Goal: Information Seeking & Learning: Learn about a topic

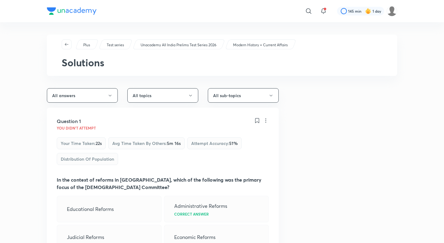
click at [166, 45] on p "Unacademy All India Prelims Test Series 2026" at bounding box center [179, 45] width 76 height 6
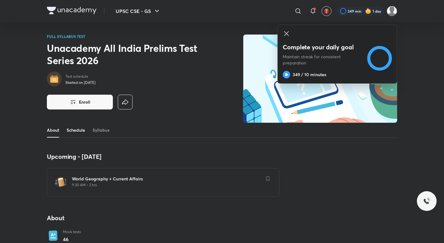
click at [80, 127] on link "Schedule" at bounding box center [76, 130] width 18 height 15
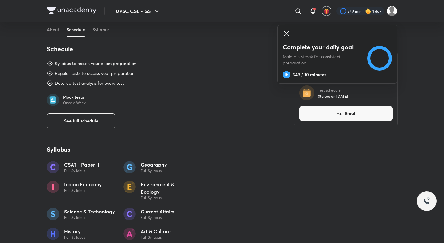
scroll to position [318, 0]
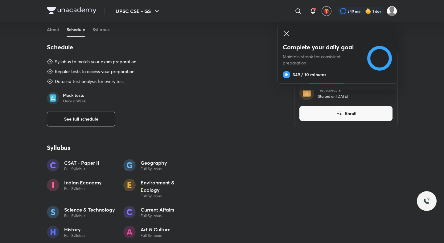
click at [83, 112] on button "See full schedule" at bounding box center [81, 119] width 68 height 15
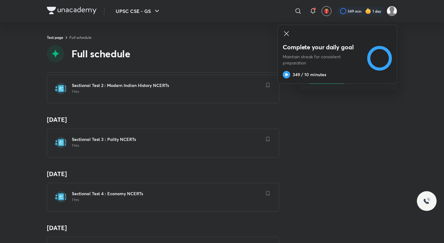
scroll to position [129, 0]
click at [97, 136] on h6 "Sectional Test 3 : Polity NCERTs" at bounding box center [167, 139] width 190 height 6
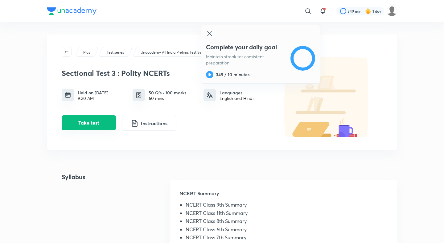
click at [111, 119] on button "Take test" at bounding box center [89, 122] width 54 height 15
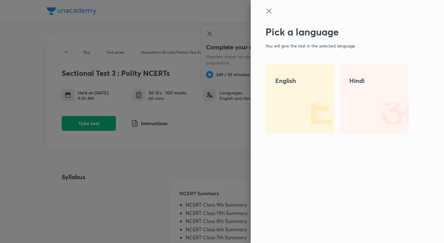
click at [315, 108] on img at bounding box center [314, 113] width 39 height 39
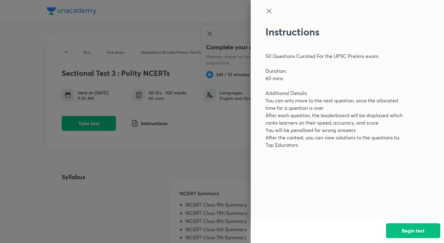
click at [407, 227] on button "Begin test" at bounding box center [413, 230] width 54 height 15
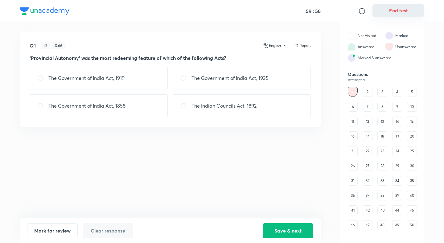
click at [406, 10] on button "End test" at bounding box center [398, 10] width 52 height 12
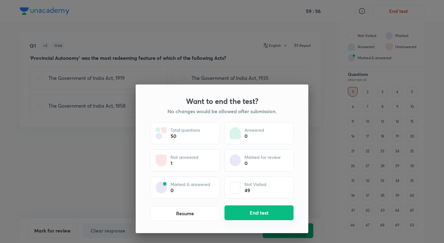
click at [256, 215] on button "End test" at bounding box center [258, 212] width 69 height 15
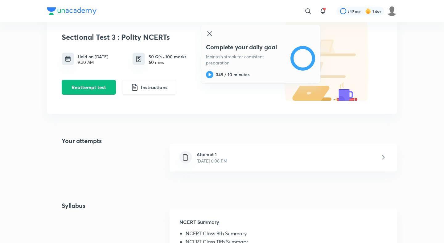
scroll to position [42, 0]
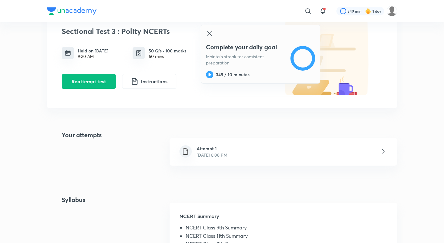
click at [211, 153] on p "Oct 3, 2025, 6:08 PM" at bounding box center [212, 155] width 31 height 6
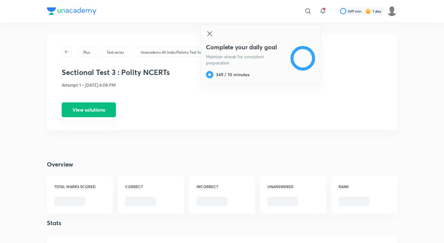
click at [105, 110] on button "View solutions" at bounding box center [89, 109] width 54 height 15
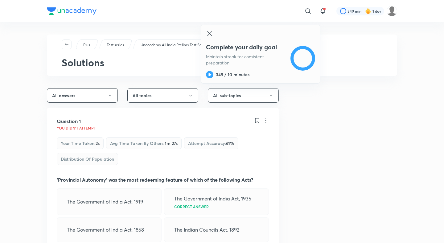
click at [209, 33] on icon at bounding box center [209, 33] width 7 height 7
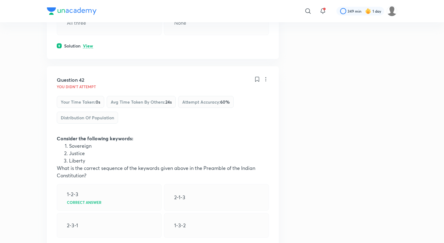
scroll to position [8266, 0]
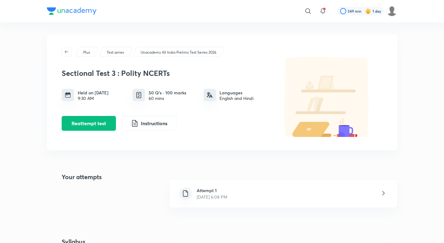
click at [203, 195] on p "Oct 3, 2025, 6:08 PM" at bounding box center [212, 197] width 31 height 6
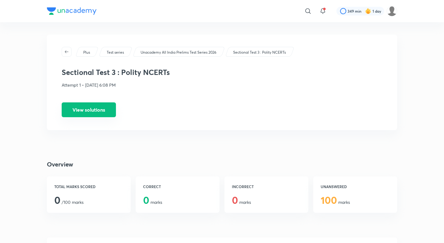
click at [96, 107] on button "View solutions" at bounding box center [89, 109] width 54 height 15
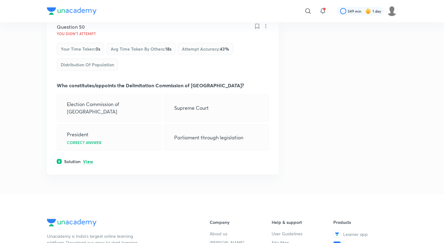
scroll to position [9954, 0]
click at [90, 159] on p "View" at bounding box center [88, 161] width 10 height 5
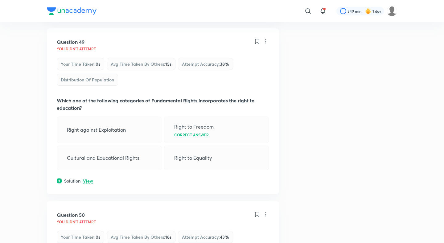
scroll to position [9694, 0]
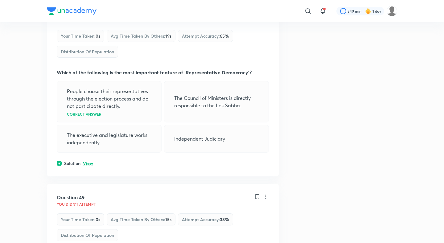
click at [85, 140] on div "Question 48 You didn't Attempt Your time taken : 0s Avg time taken by others : …" at bounding box center [163, 88] width 232 height 176
click at [85, 161] on p "View" at bounding box center [88, 163] width 10 height 5
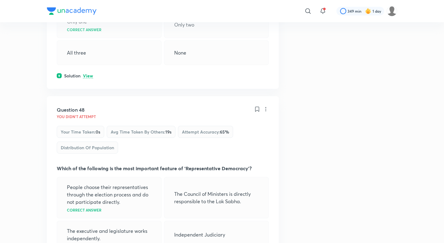
scroll to position [9457, 0]
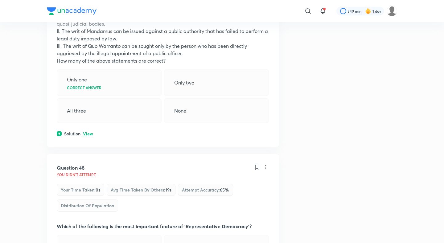
click at [88, 132] on p "View" at bounding box center [88, 134] width 10 height 5
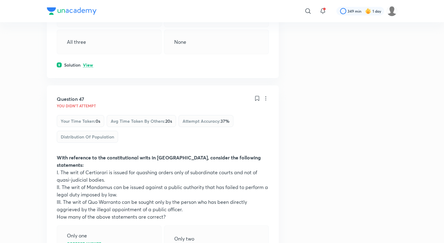
scroll to position [9242, 0]
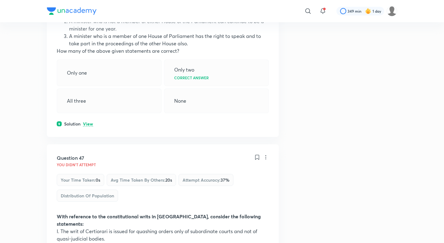
click at [88, 122] on p "View" at bounding box center [88, 124] width 10 height 5
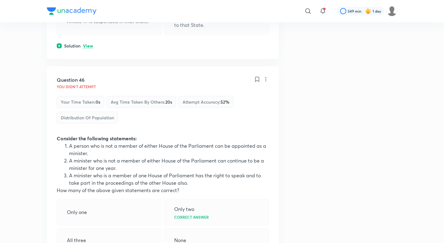
scroll to position [9083, 0]
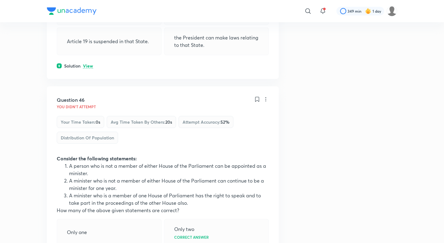
click at [93, 63] on div "Solution View" at bounding box center [163, 66] width 212 height 6
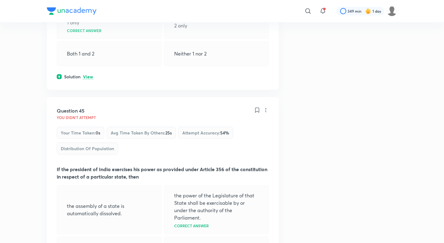
click at [89, 75] on p "View" at bounding box center [88, 77] width 10 height 5
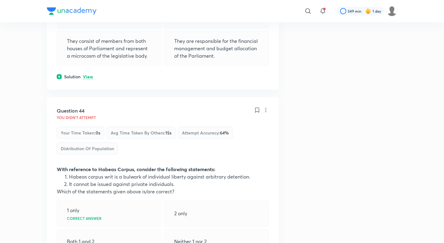
click at [89, 75] on p "View" at bounding box center [88, 77] width 10 height 5
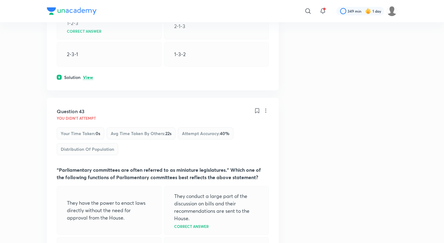
click at [89, 75] on p "View" at bounding box center [88, 77] width 10 height 5
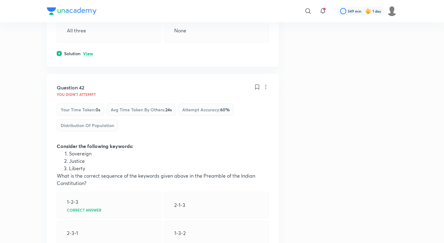
scroll to position [8197, 0]
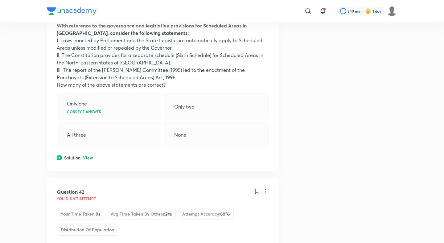
click at [87, 156] on p "View" at bounding box center [88, 158] width 10 height 5
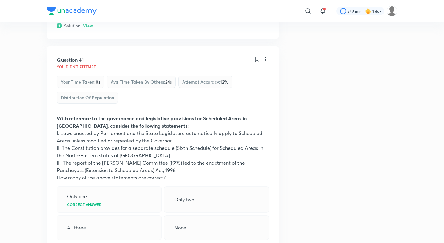
scroll to position [8036, 0]
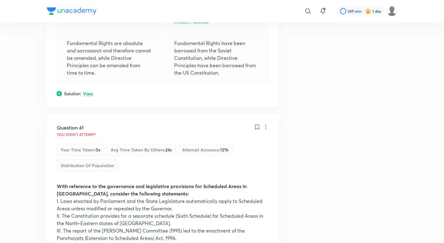
click at [89, 84] on div "Question 40 You didn't Attempt Your time taken : 0s Avg time taken by others : …" at bounding box center [163, 7] width 232 height 198
click at [89, 92] on p "View" at bounding box center [88, 94] width 10 height 5
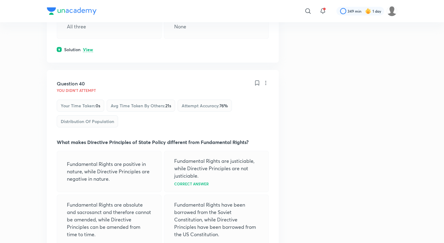
click at [89, 47] on p "View" at bounding box center [88, 49] width 10 height 5
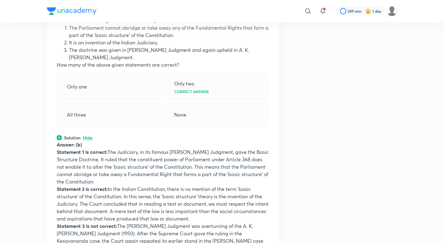
scroll to position [7661, 0]
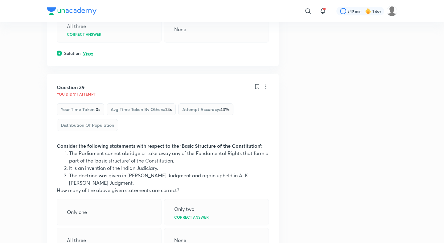
click at [89, 51] on p "View" at bounding box center [88, 53] width 10 height 5
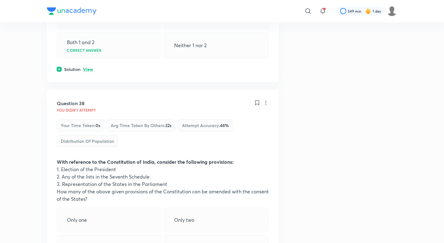
click at [87, 67] on p "View" at bounding box center [88, 69] width 10 height 5
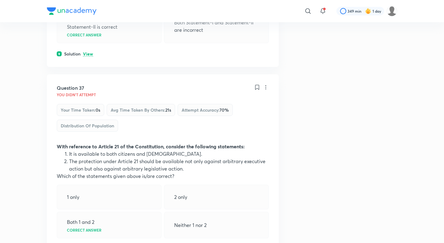
scroll to position [7205, 0]
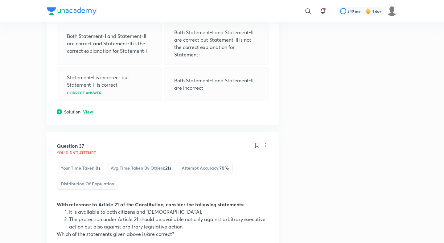
click at [84, 91] on div "Question 36 You didn't Attempt Your time taken : 0s Avg time taken by others : …" at bounding box center [163, 11] width 232 height 228
click at [85, 110] on p "View" at bounding box center [88, 112] width 10 height 5
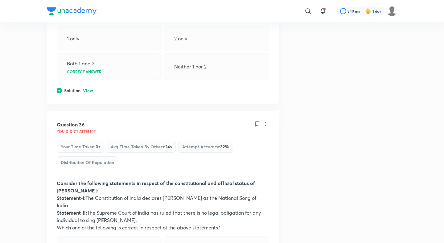
click at [87, 88] on p "View" at bounding box center [88, 90] width 10 height 5
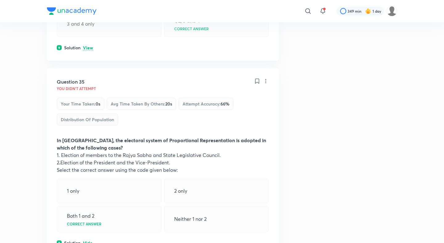
scroll to position [6732, 0]
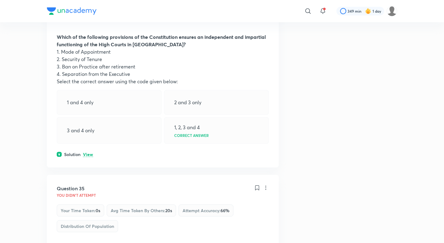
click at [87, 152] on p "View" at bounding box center [88, 154] width 10 height 5
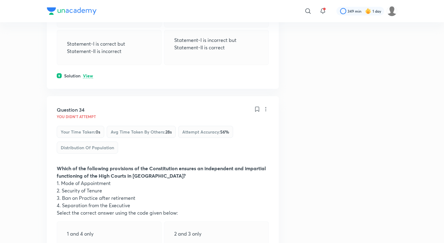
scroll to position [6580, 0]
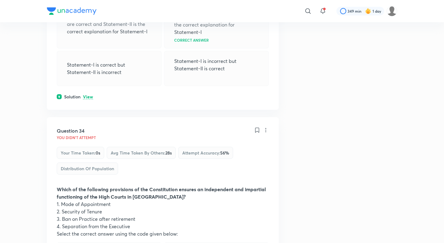
click at [89, 95] on p "View" at bounding box center [88, 97] width 10 height 5
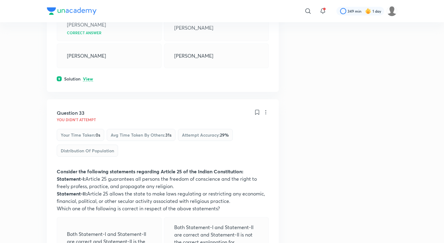
click at [87, 77] on p "View" at bounding box center [88, 79] width 10 height 5
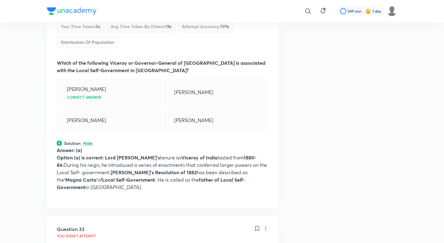
scroll to position [6162, 0]
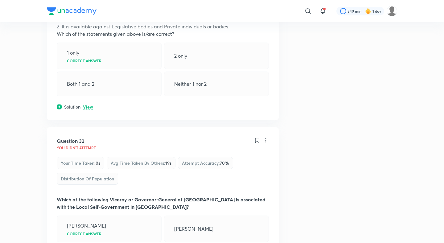
click at [88, 98] on div "Question 31 You didn't Attempt Your time taken : 0s Avg time taken by others : …" at bounding box center [163, 26] width 232 height 188
click at [89, 105] on p "View" at bounding box center [88, 107] width 10 height 5
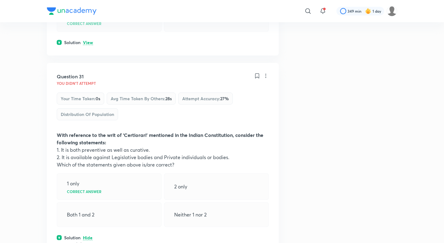
scroll to position [6020, 0]
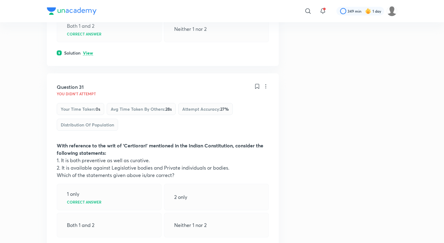
click at [90, 51] on p "View" at bounding box center [88, 53] width 10 height 5
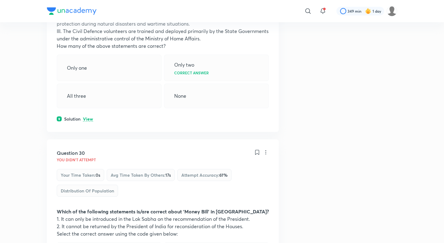
click at [86, 117] on p "View" at bounding box center [88, 119] width 10 height 5
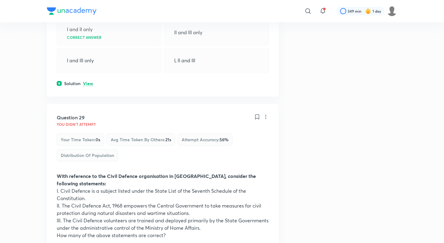
click at [86, 81] on p "View" at bounding box center [88, 83] width 10 height 5
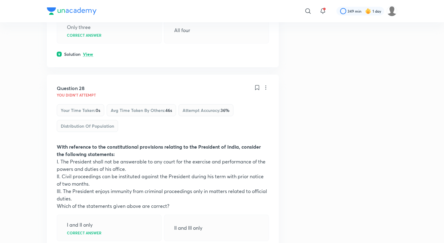
scroll to position [5375, 0]
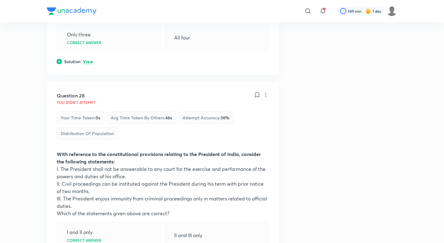
click at [88, 59] on p "View" at bounding box center [88, 61] width 10 height 5
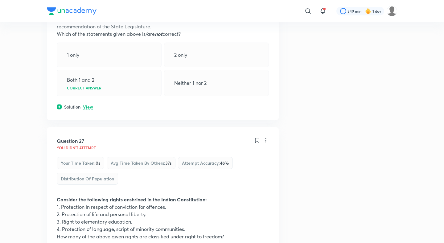
click at [90, 105] on p "View" at bounding box center [88, 107] width 10 height 5
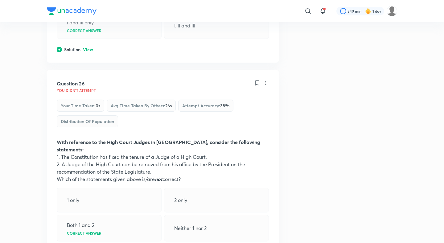
scroll to position [4969, 0]
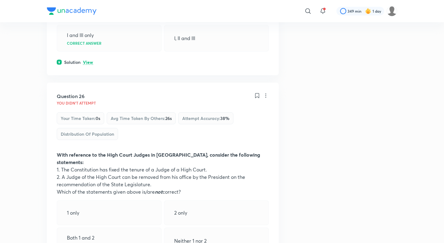
click at [88, 62] on p "View" at bounding box center [88, 62] width 10 height 5
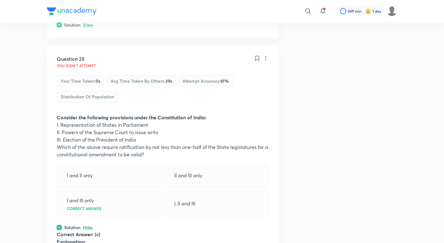
scroll to position [4793, 0]
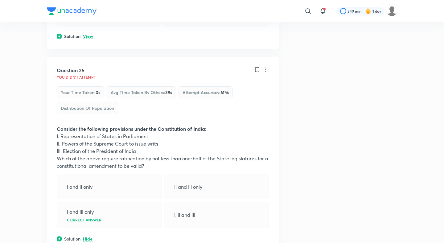
click at [88, 38] on p "View" at bounding box center [88, 36] width 10 height 5
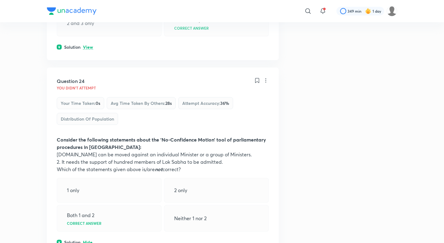
click at [89, 46] on p "View" at bounding box center [88, 47] width 10 height 5
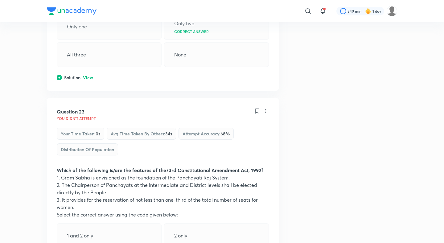
click at [87, 79] on p "View" at bounding box center [88, 78] width 10 height 5
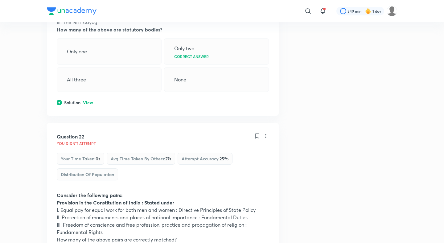
click at [88, 103] on p "View" at bounding box center [88, 102] width 10 height 5
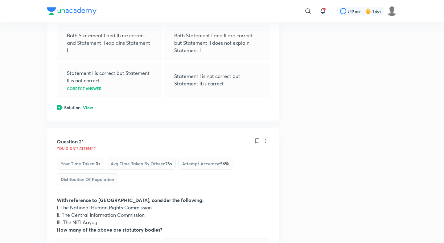
click at [89, 108] on p "View" at bounding box center [88, 107] width 10 height 5
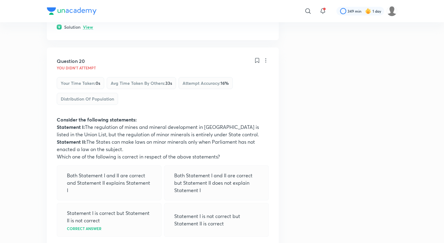
scroll to position [3684, 0]
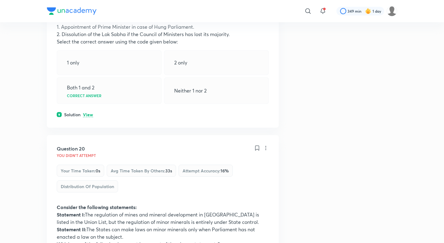
click at [89, 111] on div "Solution View" at bounding box center [163, 114] width 212 height 6
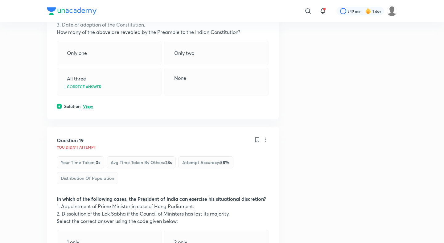
click at [89, 105] on p "View" at bounding box center [88, 106] width 10 height 5
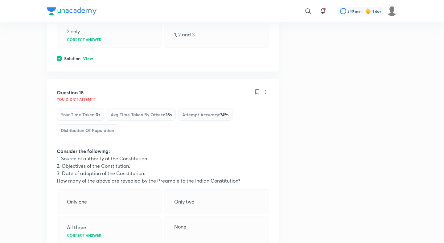
scroll to position [3320, 0]
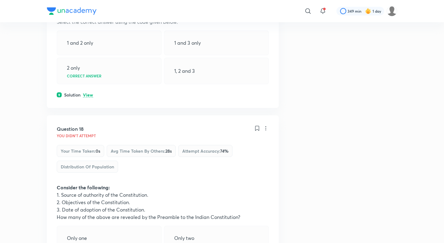
click at [90, 93] on p "View" at bounding box center [88, 95] width 10 height 5
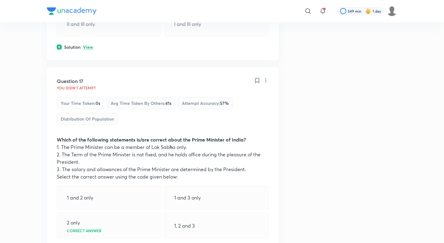
scroll to position [3142, 0]
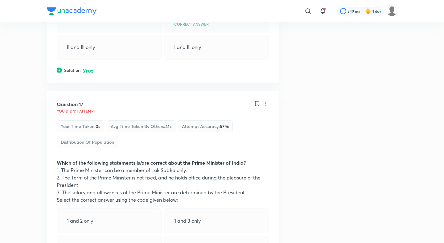
click at [88, 73] on p "View" at bounding box center [88, 70] width 10 height 5
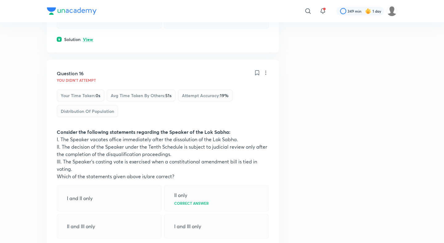
click at [87, 41] on p "View" at bounding box center [88, 39] width 10 height 5
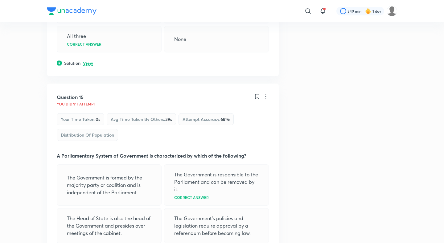
click at [89, 61] on p "View" at bounding box center [88, 63] width 10 height 5
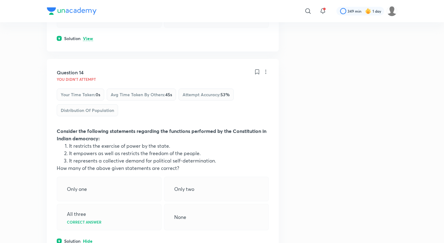
scroll to position [2556, 0]
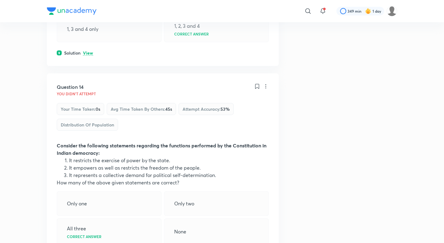
click at [87, 53] on p "View" at bounding box center [88, 53] width 10 height 5
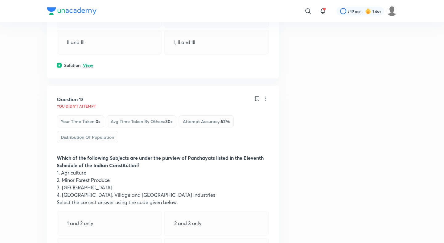
click at [87, 63] on p "View" at bounding box center [88, 65] width 10 height 5
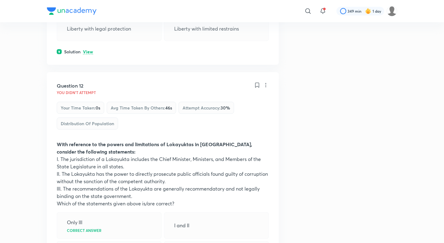
click at [87, 50] on p "View" at bounding box center [88, 52] width 10 height 5
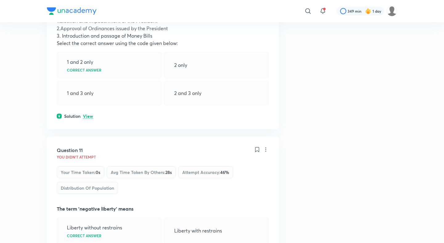
click at [86, 117] on p "View" at bounding box center [88, 116] width 10 height 5
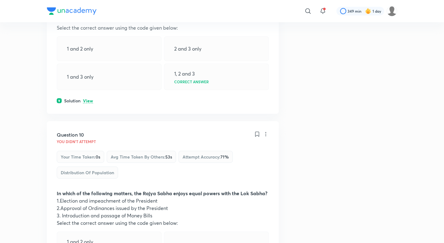
scroll to position [1679, 0]
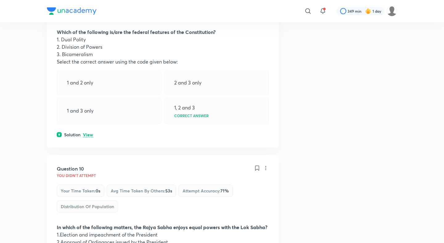
click at [88, 131] on div "Question 9 You didn't Attempt Your time taken : 0s Avg time taken by others : 4…" at bounding box center [163, 54] width 232 height 188
click at [88, 133] on p "View" at bounding box center [88, 135] width 10 height 5
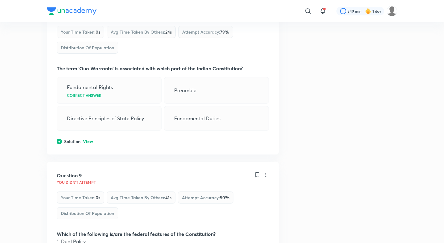
click at [87, 143] on p "View" at bounding box center [88, 141] width 10 height 5
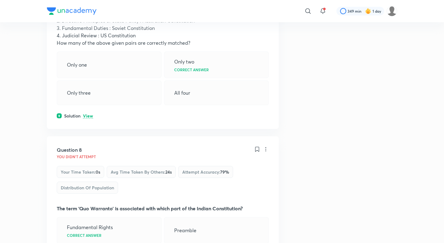
click at [88, 115] on p "View" at bounding box center [88, 116] width 10 height 5
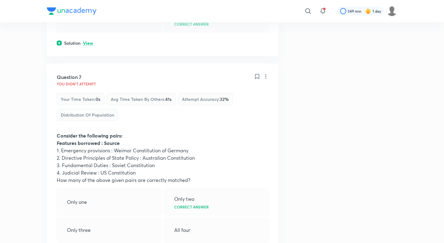
scroll to position [1170, 0]
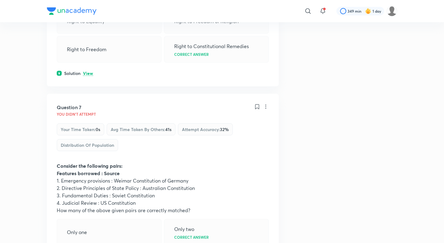
click at [88, 72] on p "View" at bounding box center [88, 73] width 10 height 5
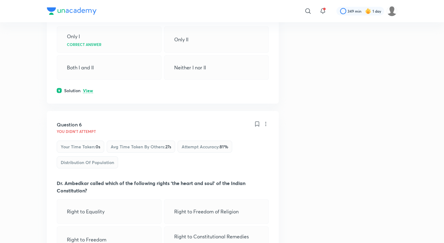
click at [88, 88] on p "View" at bounding box center [88, 90] width 10 height 5
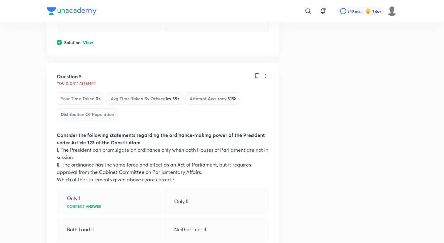
scroll to position [803, 0]
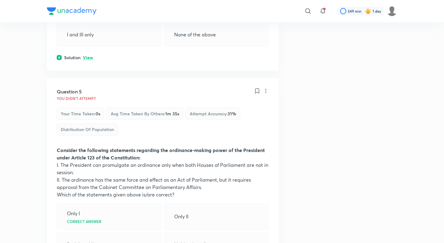
click at [88, 60] on p "View" at bounding box center [88, 57] width 10 height 5
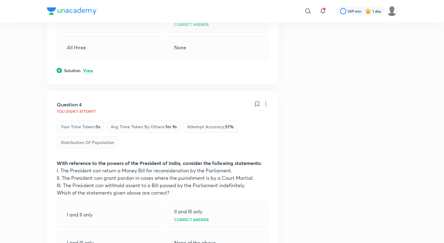
scroll to position [588, 0]
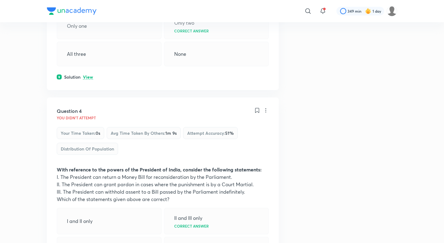
click at [89, 78] on p "View" at bounding box center [88, 77] width 10 height 5
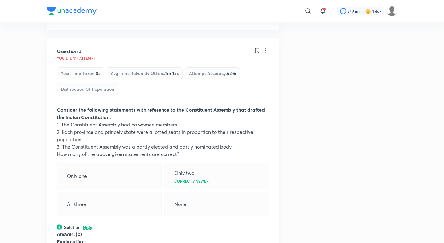
scroll to position [393, 0]
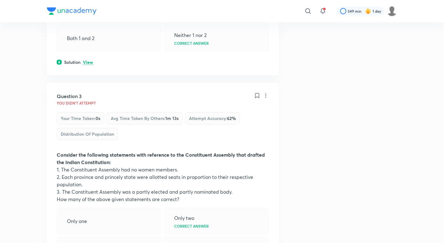
click at [89, 65] on div "Solution View" at bounding box center [163, 62] width 212 height 6
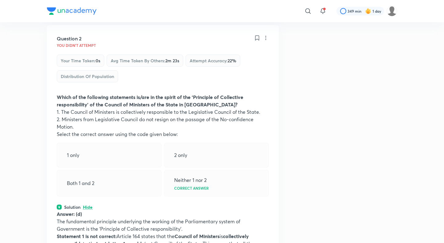
scroll to position [193, 0]
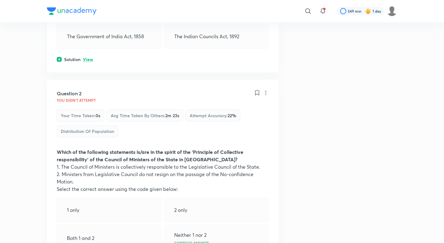
click at [89, 57] on p "View" at bounding box center [88, 59] width 10 height 5
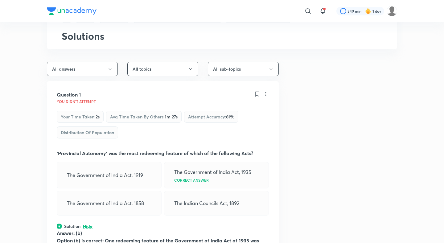
scroll to position [0, 0]
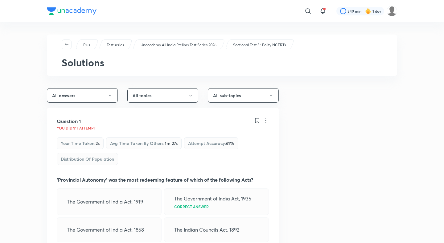
click at [182, 39] on div "Plus Test series Unacademy All India Prelims Test Series 2026 Sectional Test 3 …" at bounding box center [222, 55] width 350 height 41
click at [182, 47] on p "Unacademy All India Prelims Test Series 2026" at bounding box center [179, 45] width 76 height 6
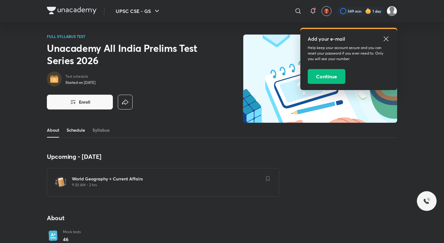
click at [76, 132] on link "Schedule" at bounding box center [76, 130] width 18 height 15
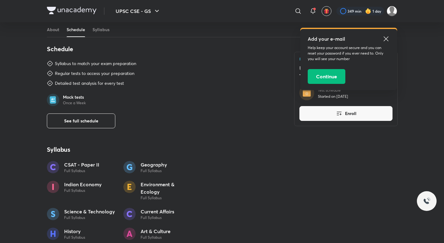
scroll to position [318, 0]
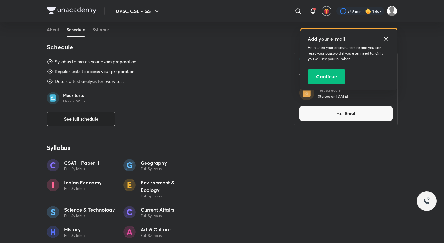
click at [90, 125] on button "See full schedule" at bounding box center [81, 119] width 68 height 15
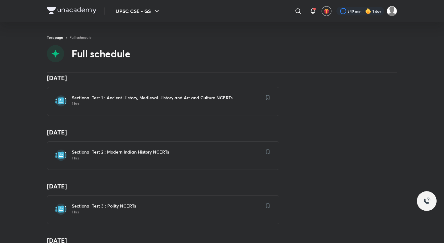
scroll to position [283, 0]
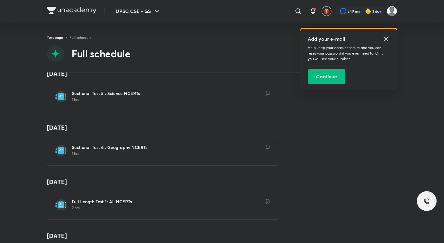
click at [103, 149] on h6 "Sectional Test 6 : Geography NCERTs" at bounding box center [167, 147] width 190 height 6
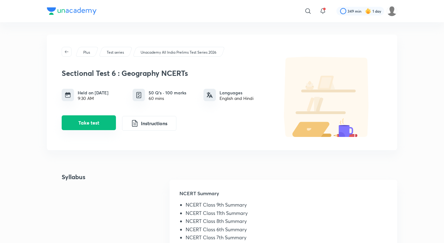
click at [82, 117] on button "Take test" at bounding box center [89, 122] width 54 height 15
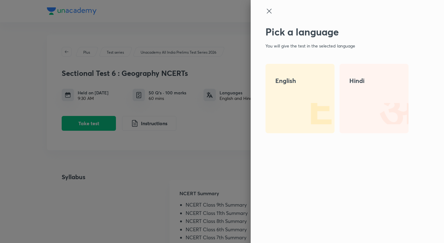
click at [293, 88] on div "English" at bounding box center [299, 98] width 69 height 69
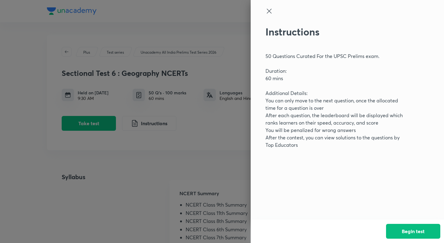
click at [398, 223] on div "Begin test" at bounding box center [347, 230] width 193 height 23
click at [401, 229] on button "Begin test" at bounding box center [413, 230] width 54 height 15
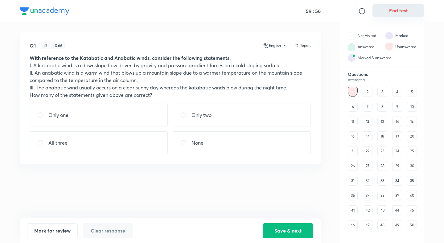
click at [398, 8] on button "End test" at bounding box center [398, 10] width 52 height 12
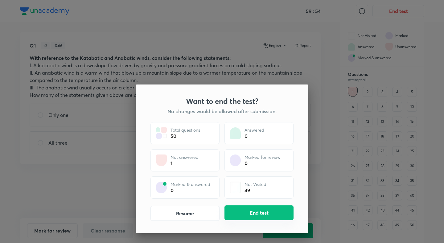
click at [268, 211] on button "End test" at bounding box center [258, 212] width 69 height 15
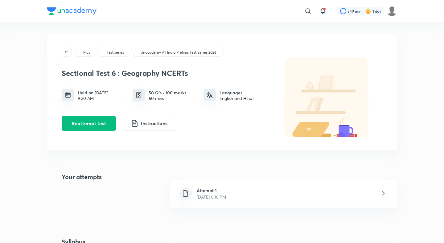
click at [222, 189] on h6 "Attempt 1" at bounding box center [211, 190] width 29 height 6
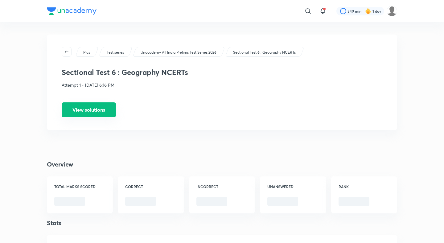
click at [82, 113] on button "View solutions" at bounding box center [89, 109] width 54 height 15
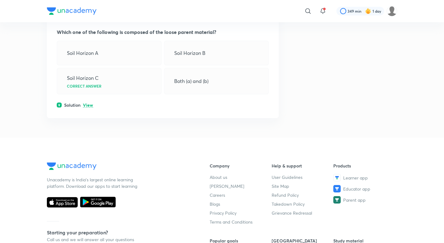
scroll to position [3024, 0]
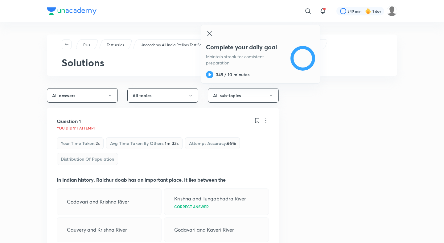
click at [153, 45] on p "Unacademy All India Prelims Test Series 2026" at bounding box center [179, 45] width 76 height 6
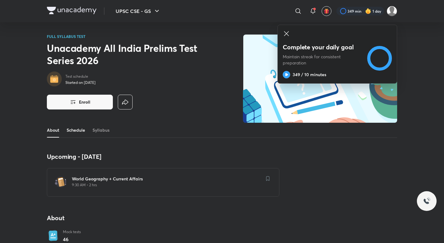
click at [80, 132] on link "Schedule" at bounding box center [76, 130] width 18 height 15
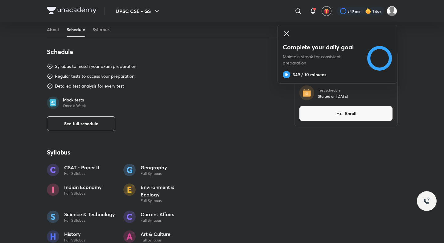
scroll to position [318, 0]
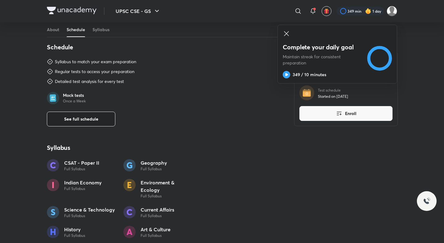
click at [83, 122] on span "See full schedule" at bounding box center [81, 119] width 34 height 6
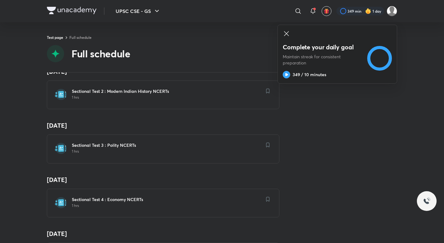
scroll to position [129, 0]
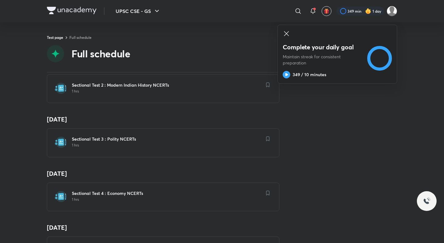
click at [101, 193] on h6 "Sectional Test 4 : Economy NCERTs" at bounding box center [167, 193] width 190 height 6
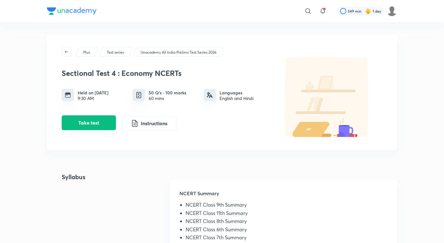
click at [105, 126] on button "Take test" at bounding box center [89, 122] width 54 height 15
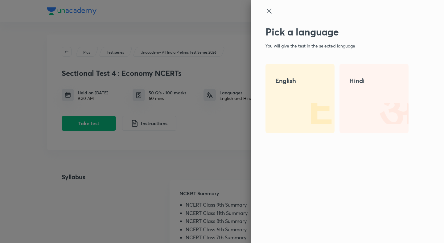
click at [304, 109] on img at bounding box center [314, 113] width 39 height 39
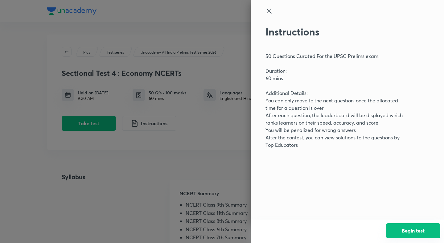
click at [410, 224] on button "Begin test" at bounding box center [413, 230] width 54 height 15
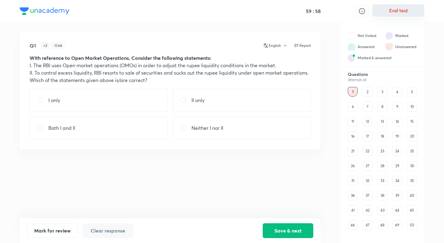
click at [405, 10] on button "End test" at bounding box center [398, 10] width 52 height 12
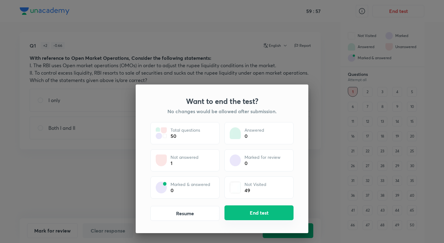
click at [248, 215] on button "End test" at bounding box center [258, 212] width 69 height 15
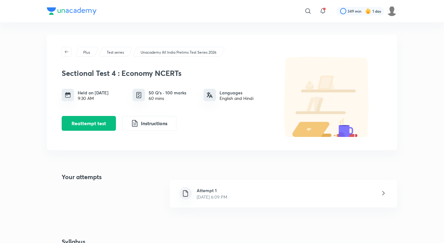
click at [202, 188] on h6 "Attempt 1" at bounding box center [212, 190] width 31 height 6
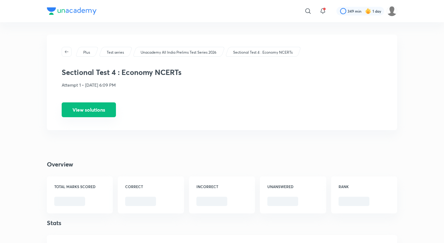
click at [84, 114] on button "View solutions" at bounding box center [89, 109] width 54 height 15
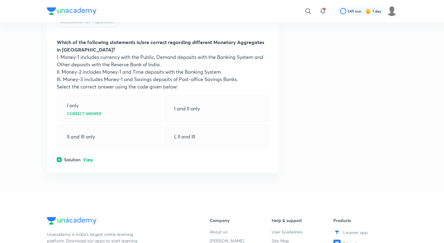
click at [87, 158] on p "View" at bounding box center [88, 160] width 10 height 5
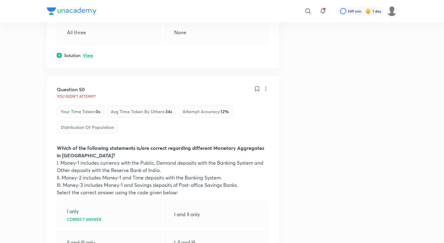
scroll to position [9588, 0]
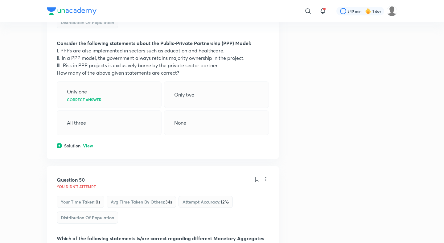
click at [87, 134] on div "Question 49 You didn't Attempt Your time taken : 0s Avg time taken by others : …" at bounding box center [163, 65] width 232 height 188
click at [87, 144] on p "View" at bounding box center [88, 146] width 10 height 5
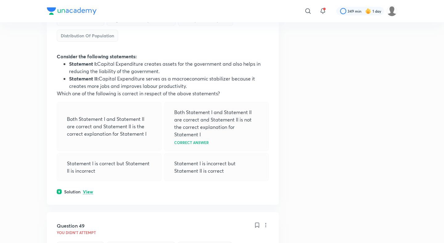
scroll to position [9330, 0]
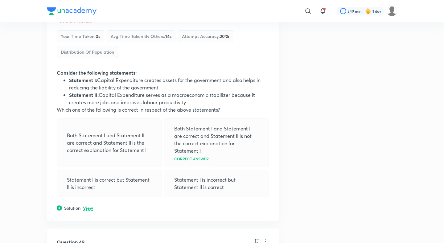
click at [84, 206] on p "View" at bounding box center [88, 208] width 10 height 5
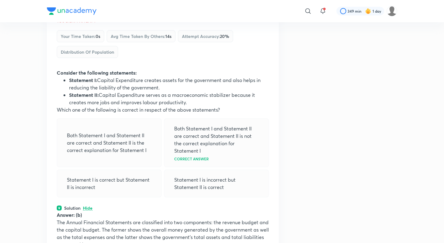
scroll to position [9123, 0]
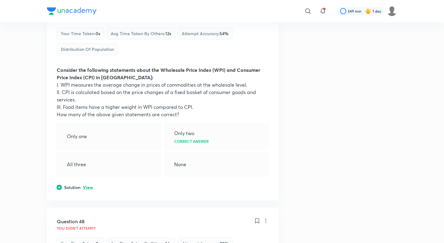
click at [87, 185] on p "View" at bounding box center [88, 187] width 10 height 5
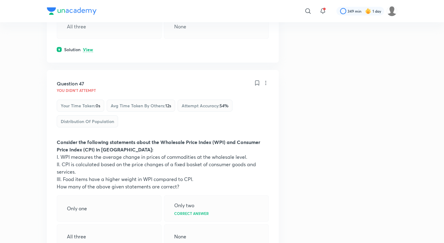
scroll to position [8921, 0]
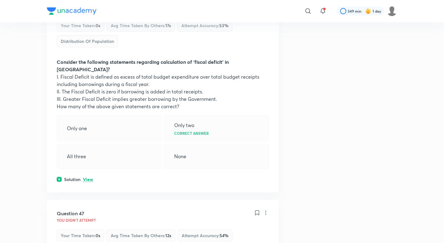
click at [88, 177] on p "View" at bounding box center [88, 179] width 10 height 5
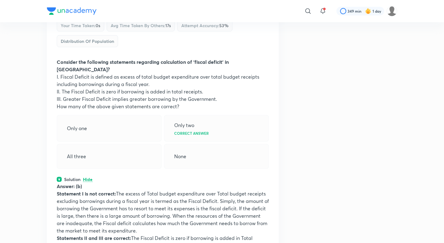
scroll to position [8731, 0]
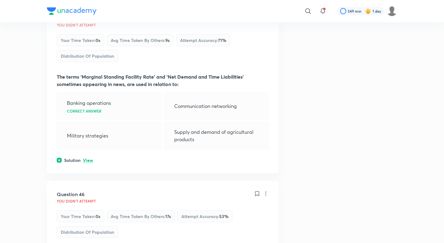
click at [88, 158] on p "View" at bounding box center [88, 160] width 10 height 5
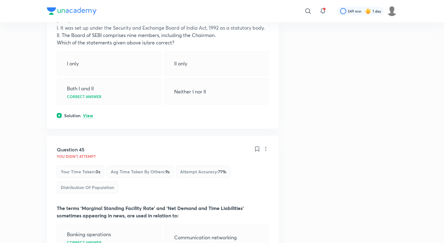
click at [89, 113] on p "View" at bounding box center [88, 115] width 10 height 5
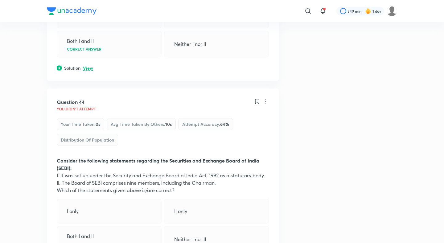
scroll to position [8368, 0]
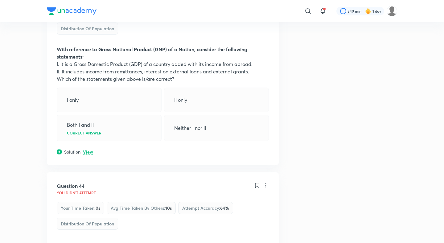
click at [89, 150] on p "View" at bounding box center [88, 152] width 10 height 5
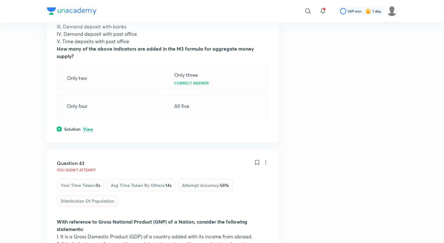
scroll to position [8138, 0]
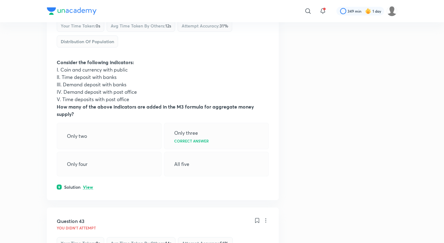
click at [87, 185] on p "View" at bounding box center [88, 187] width 10 height 5
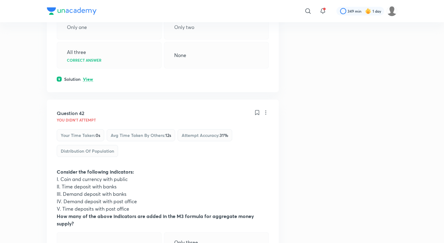
scroll to position [8019, 0]
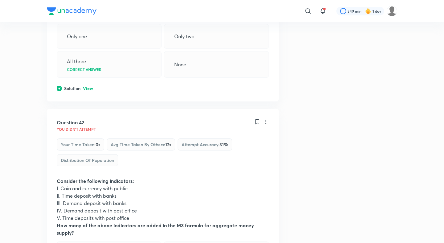
click at [89, 86] on p "View" at bounding box center [88, 88] width 10 height 5
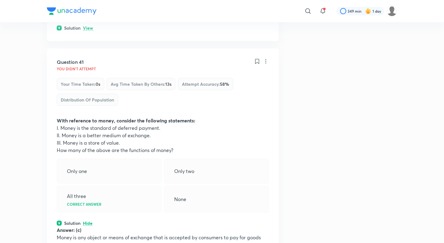
scroll to position [7836, 0]
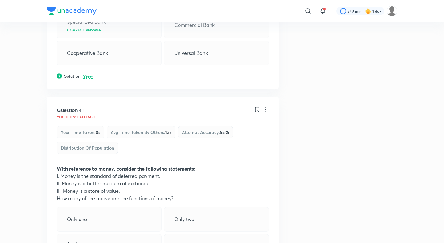
click at [88, 59] on div "Question 40 You didn't Attempt Your time taken : 0s Avg time taken by others : …" at bounding box center [163, 10] width 232 height 158
click at [88, 74] on p "View" at bounding box center [88, 76] width 10 height 5
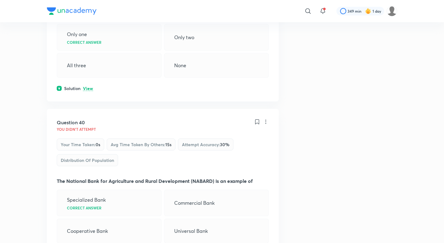
scroll to position [7638, 0]
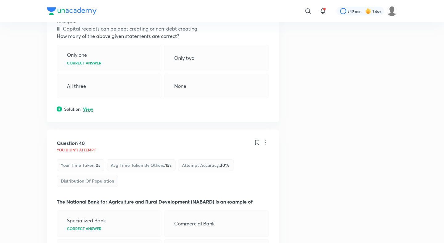
click at [85, 107] on div "Question 39 You didn't Attempt Your time taken : 0s Avg time taken by others : …" at bounding box center [163, 21] width 232 height 203
click at [86, 107] on p "View" at bounding box center [88, 109] width 10 height 5
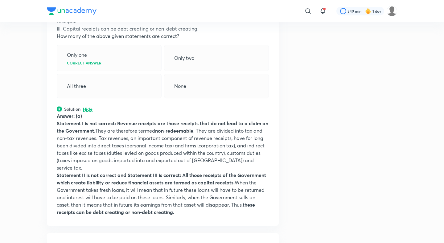
scroll to position [7392, 0]
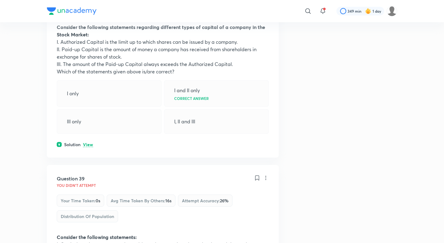
click at [86, 132] on div "Question 38 You didn't Attempt Your time taken : 0s Avg time taken by others : …" at bounding box center [163, 56] width 232 height 203
click at [86, 142] on p "View" at bounding box center [88, 144] width 10 height 5
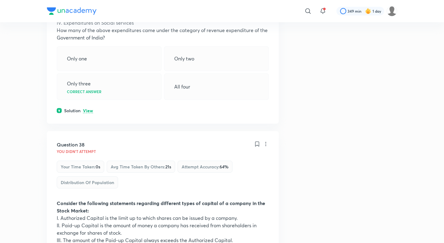
scroll to position [7215, 0]
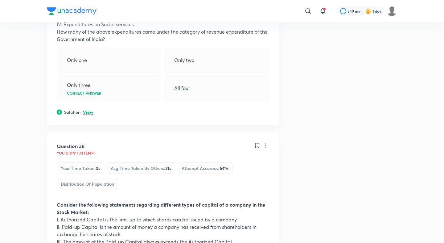
click at [87, 98] on div "Question 37 You didn't Attempt Your time taken : 0s Avg time taken by others : …" at bounding box center [163, 20] width 232 height 210
click at [88, 109] on div "Solution View" at bounding box center [163, 112] width 212 height 6
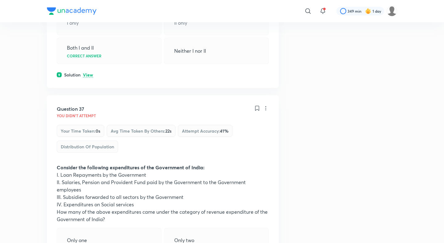
scroll to position [7009, 0]
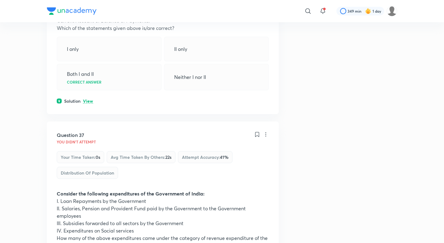
click at [88, 88] on div "Question 36 You didn't Attempt Your time taken : 0s Avg time taken by others : …" at bounding box center [163, 16] width 232 height 195
click at [88, 99] on p "View" at bounding box center [88, 101] width 10 height 5
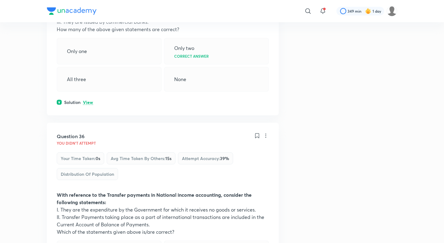
scroll to position [6798, 0]
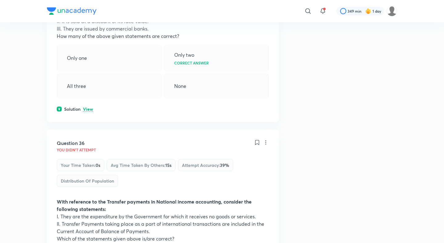
click at [88, 96] on div "Question 35 You didn't Attempt Your time taken : 0s Avg time taken by others : …" at bounding box center [163, 28] width 232 height 188
click at [89, 107] on p "View" at bounding box center [88, 109] width 10 height 5
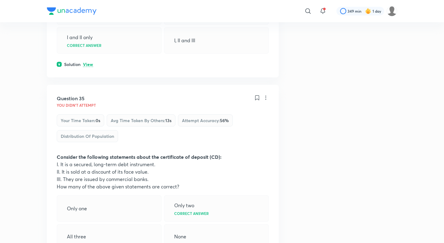
scroll to position [6661, 0]
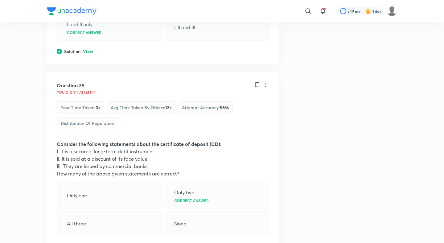
click at [87, 48] on div "Solution View" at bounding box center [163, 51] width 212 height 6
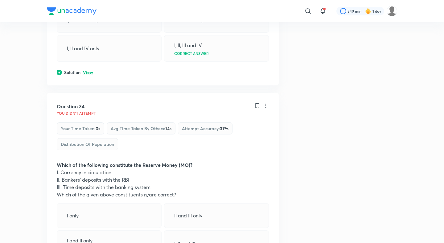
click at [90, 70] on p "View" at bounding box center [88, 72] width 10 height 5
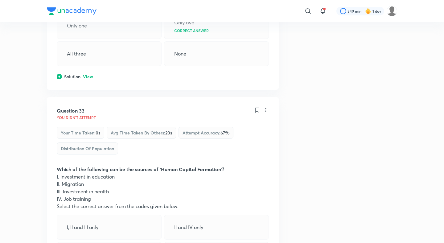
scroll to position [6235, 0]
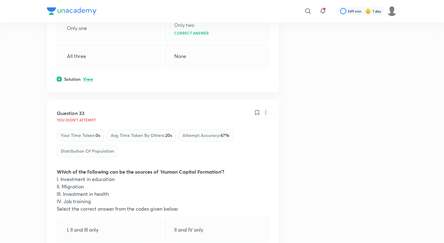
click at [89, 76] on div "Solution View" at bounding box center [163, 79] width 212 height 6
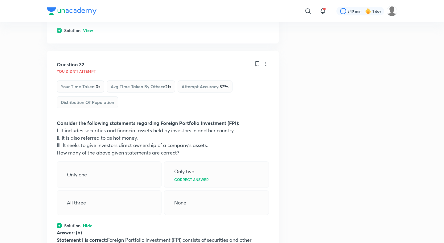
scroll to position [6073, 0]
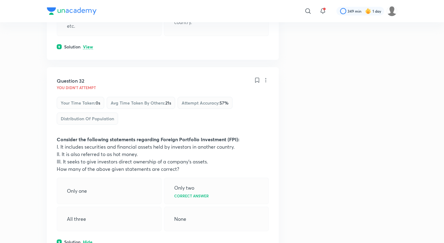
click at [87, 45] on p "View" at bounding box center [88, 47] width 10 height 5
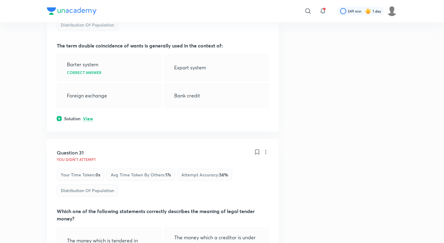
scroll to position [5782, 0]
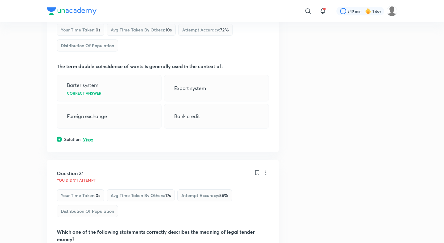
click at [88, 137] on p "View" at bounding box center [88, 139] width 10 height 5
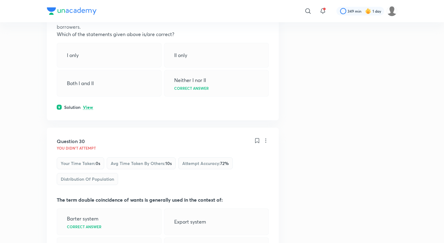
scroll to position [5579, 0]
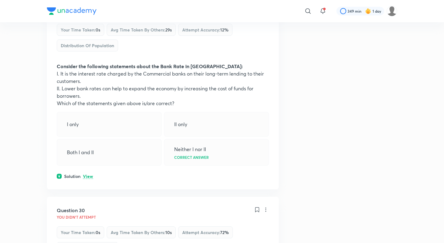
click at [89, 172] on div "Question 29 You didn't Attempt Your time taken : 0s Avg time taken by others : …" at bounding box center [163, 91] width 232 height 195
click at [90, 174] on p "View" at bounding box center [88, 176] width 10 height 5
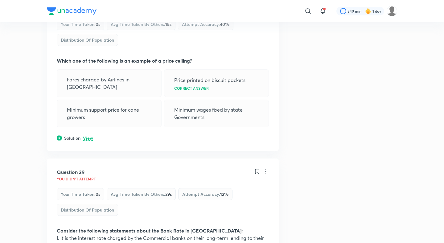
scroll to position [5403, 0]
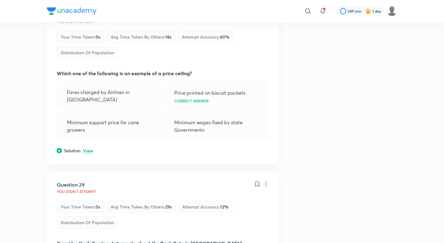
click at [88, 147] on div "Solution View" at bounding box center [163, 150] width 212 height 6
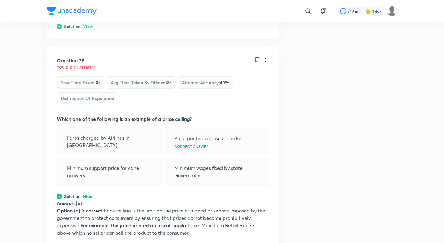
scroll to position [5229, 0]
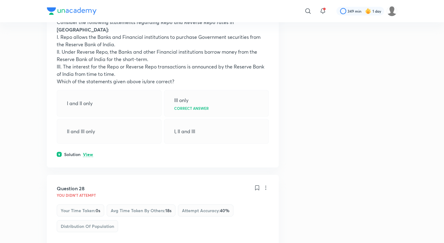
click at [88, 150] on div "Question 27 You didn't Attempt Your time taken : 0s Avg time taken by others : …" at bounding box center [163, 58] width 232 height 217
click at [89, 141] on div "Question 27 You didn't Attempt Your time taken : 0s Avg time taken by others : …" at bounding box center [163, 58] width 232 height 217
click at [89, 152] on p "View" at bounding box center [88, 154] width 10 height 5
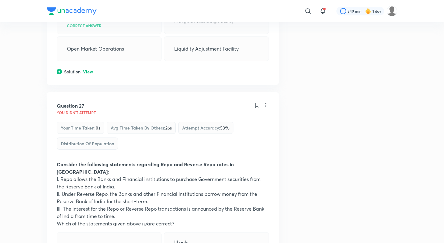
scroll to position [5051, 0]
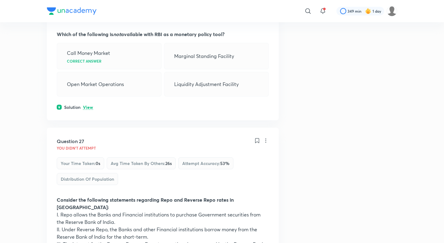
click at [90, 107] on p "View" at bounding box center [88, 107] width 10 height 5
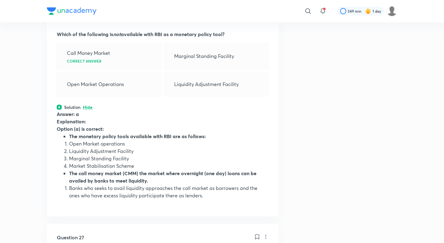
scroll to position [4872, 0]
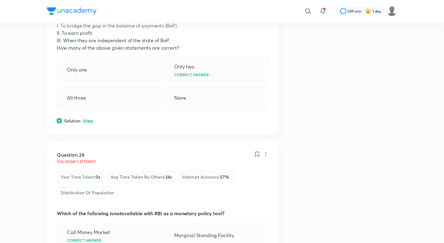
click at [90, 120] on p "View" at bounding box center [88, 121] width 10 height 5
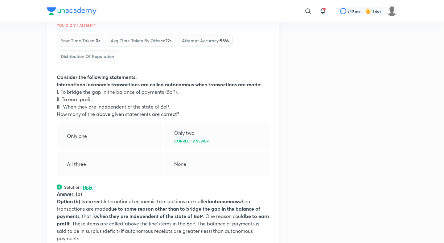
scroll to position [4727, 0]
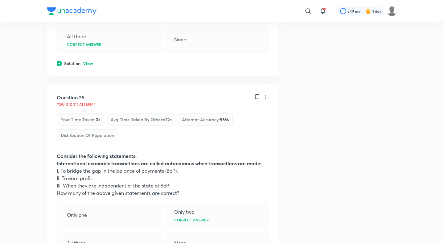
click at [90, 65] on p "View" at bounding box center [88, 63] width 10 height 5
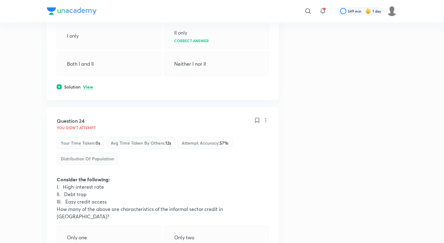
click at [87, 89] on p "View" at bounding box center [88, 87] width 10 height 5
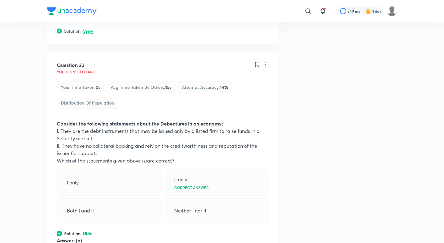
scroll to position [4344, 0]
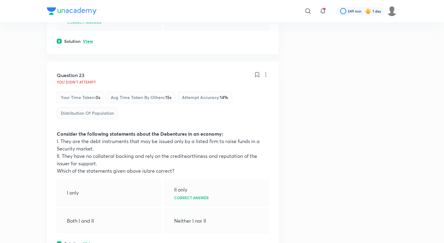
click at [87, 93] on div "Question 23 You didn't Attempt Your time taken : 0s Avg time taken by others : …" at bounding box center [163, 97] width 212 height 51
click at [88, 44] on p "View" at bounding box center [88, 41] width 10 height 5
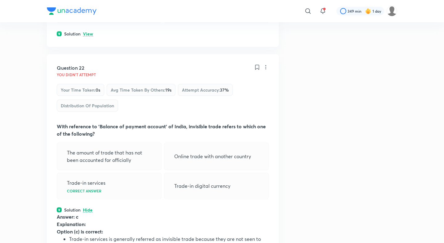
scroll to position [4171, 0]
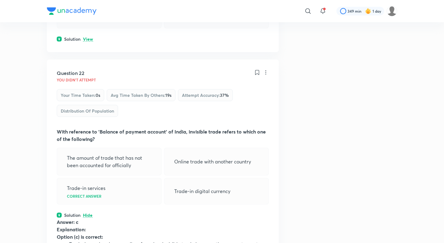
click at [89, 42] on p "View" at bounding box center [88, 39] width 10 height 5
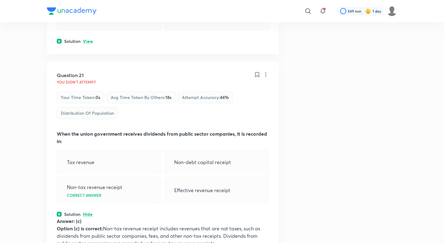
scroll to position [3991, 0]
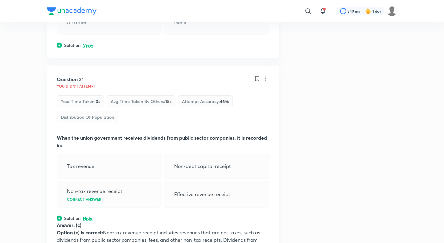
click at [88, 48] on p "View" at bounding box center [88, 45] width 10 height 5
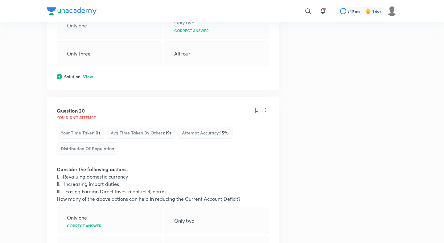
scroll to position [3752, 0]
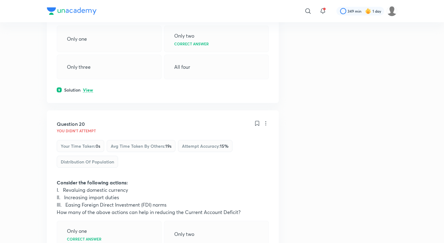
click at [87, 92] on p "View" at bounding box center [88, 90] width 10 height 5
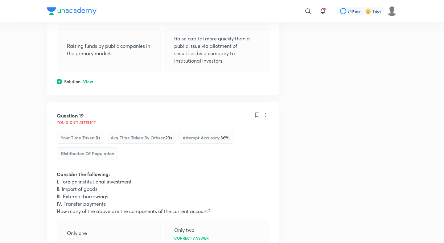
click at [88, 84] on p "View" at bounding box center [88, 82] width 10 height 5
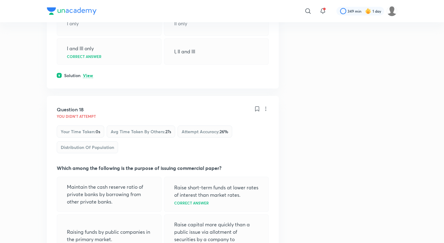
click at [89, 78] on p "View" at bounding box center [88, 75] width 10 height 5
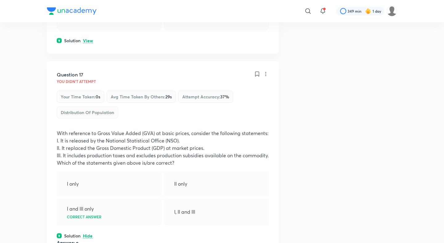
scroll to position [3205, 0]
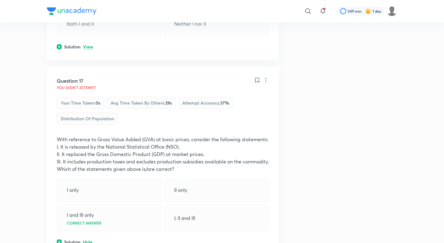
click at [90, 45] on p "View" at bounding box center [88, 47] width 10 height 5
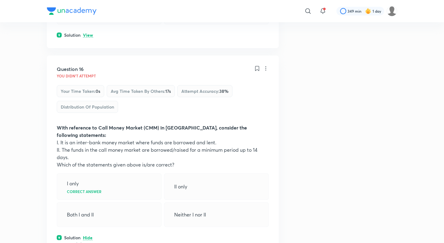
scroll to position [2989, 0]
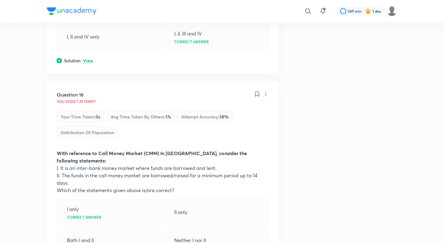
click at [87, 63] on p "View" at bounding box center [88, 61] width 10 height 5
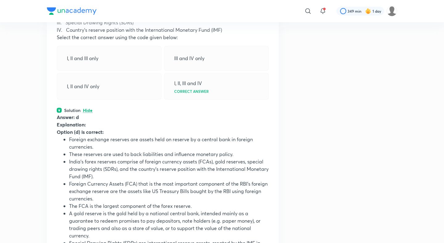
scroll to position [2753, 0]
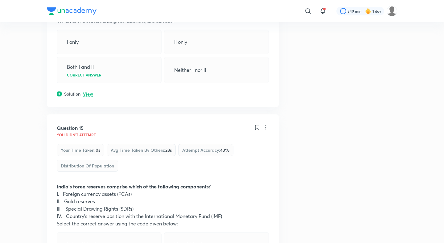
click at [83, 96] on p "View" at bounding box center [88, 94] width 10 height 5
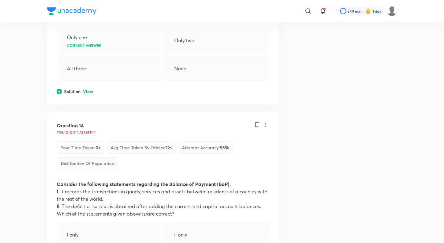
scroll to position [2511, 0]
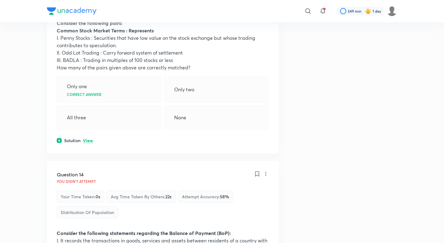
click at [86, 143] on p "View" at bounding box center [88, 140] width 10 height 5
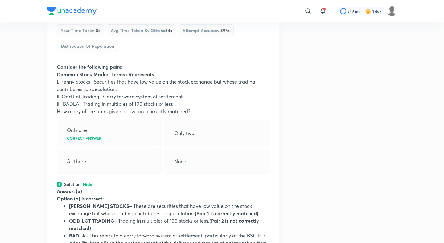
scroll to position [2328, 0]
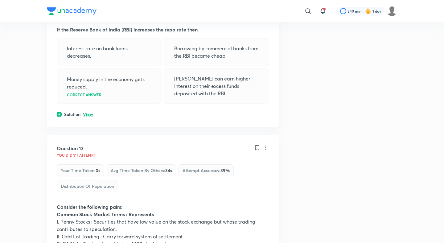
click at [88, 126] on div "Question 12 You didn't Attempt Your time taken : 0s Avg time taken by others : …" at bounding box center [163, 42] width 232 height 170
click at [89, 117] on div "Solution View" at bounding box center [163, 114] width 212 height 6
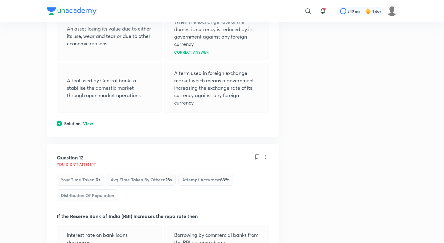
click at [88, 126] on p "View" at bounding box center [88, 123] width 10 height 5
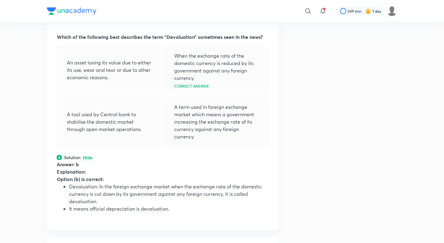
scroll to position [1945, 0]
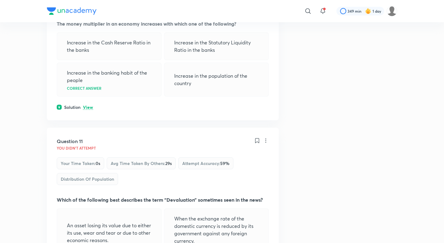
click at [90, 110] on p "View" at bounding box center [88, 107] width 10 height 5
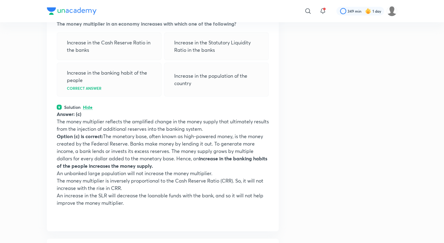
scroll to position [1770, 0]
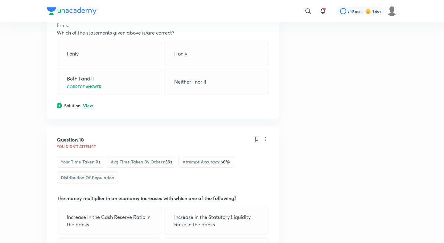
click at [90, 108] on p "View" at bounding box center [88, 106] width 10 height 5
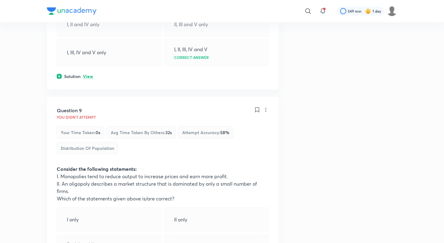
scroll to position [1603, 0]
click at [92, 80] on p "View" at bounding box center [88, 77] width 10 height 5
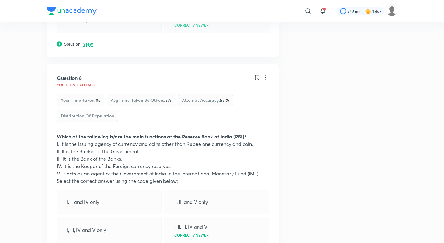
click at [91, 47] on p "View" at bounding box center [88, 44] width 10 height 5
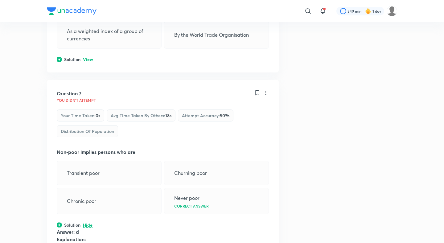
scroll to position [1213, 0]
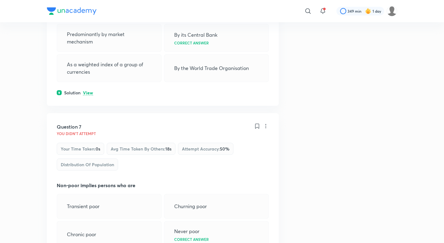
click at [84, 95] on p "View" at bounding box center [88, 93] width 10 height 5
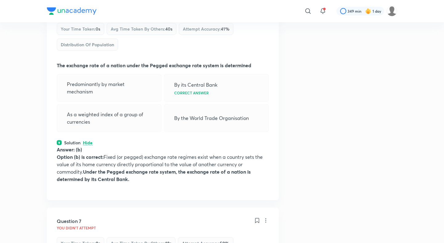
scroll to position [1066, 0]
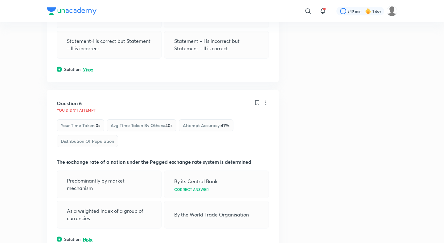
click at [89, 72] on p "View" at bounding box center [88, 69] width 10 height 5
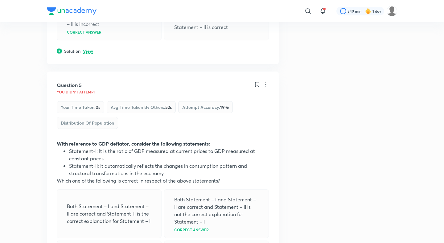
scroll to position [847, 0]
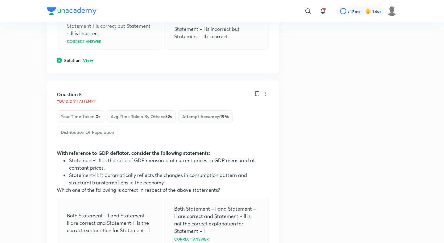
click at [85, 63] on p "View" at bounding box center [88, 60] width 10 height 5
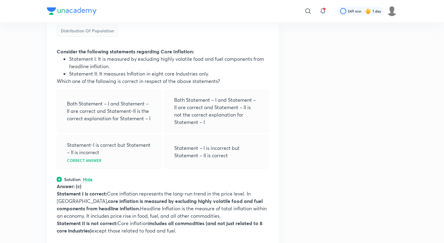
scroll to position [641, 0]
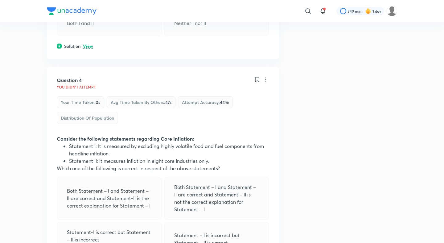
click at [92, 49] on p "View" at bounding box center [88, 46] width 10 height 5
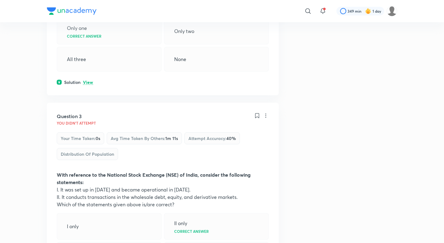
click at [87, 85] on p "View" at bounding box center [88, 82] width 10 height 5
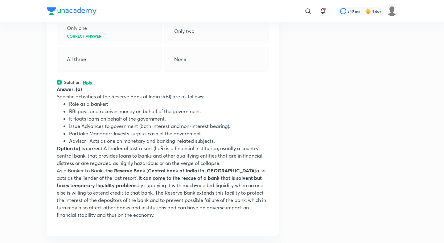
scroll to position [243, 0]
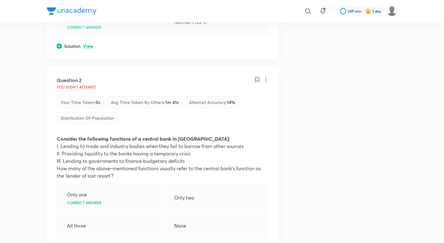
click at [89, 48] on p "View" at bounding box center [88, 46] width 10 height 5
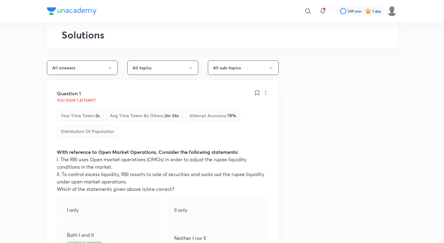
scroll to position [0, 0]
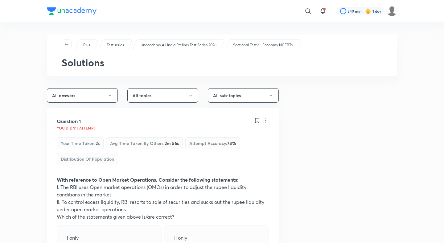
click at [179, 47] on p "Unacademy All India Prelims Test Series 2026" at bounding box center [179, 45] width 76 height 6
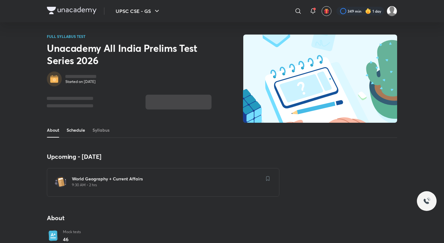
click at [73, 136] on link "Schedule" at bounding box center [76, 130] width 18 height 15
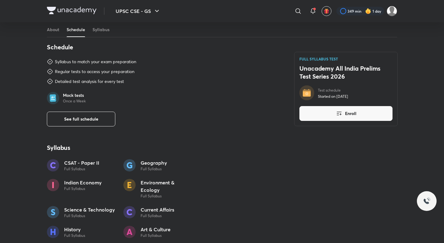
scroll to position [319, 0]
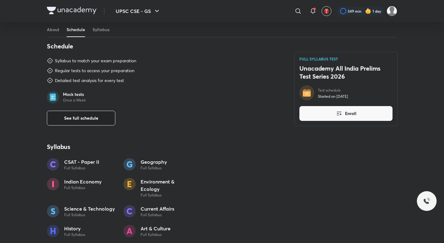
click at [73, 122] on button "See full schedule" at bounding box center [81, 118] width 68 height 15
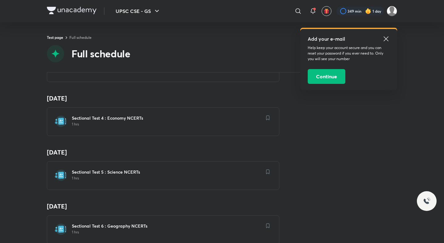
scroll to position [214, 0]
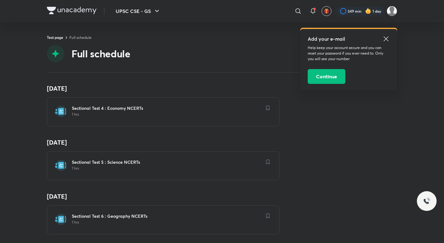
click at [112, 160] on h6 "Sectional Test 5 : Science NCERTs" at bounding box center [167, 162] width 190 height 6
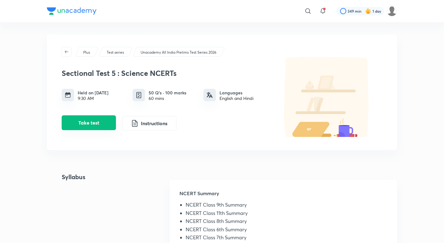
click at [105, 119] on button "Take test" at bounding box center [89, 122] width 54 height 15
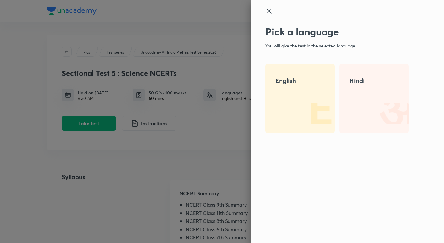
click at [295, 91] on div "English" at bounding box center [299, 98] width 69 height 69
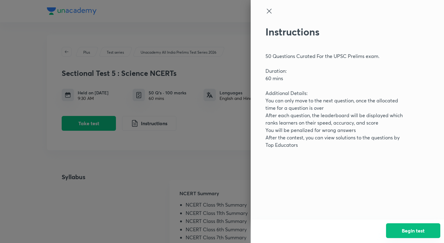
click at [421, 230] on button "Begin test" at bounding box center [413, 230] width 54 height 15
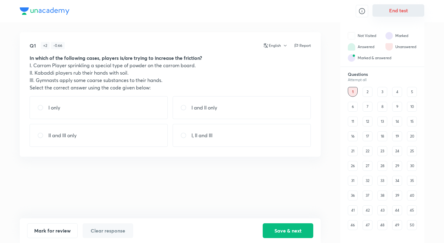
click at [395, 9] on button "End test" at bounding box center [398, 10] width 52 height 12
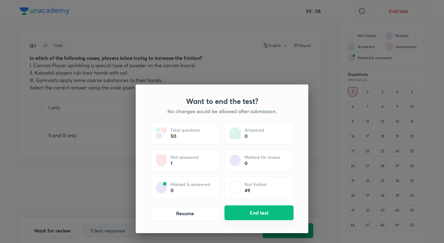
click at [241, 213] on button "End test" at bounding box center [258, 212] width 69 height 15
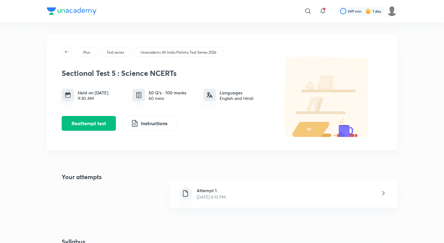
click at [243, 192] on div "Attempt 1 [DATE] 6:13 PM" at bounding box center [283, 194] width 227 height 28
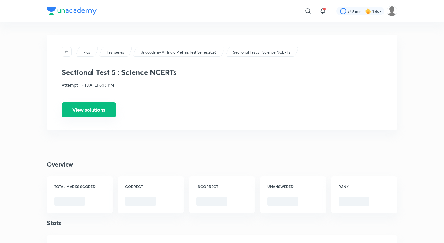
click at [102, 115] on button "View solutions" at bounding box center [89, 109] width 54 height 15
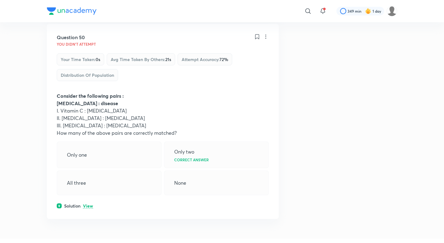
scroll to position [9651, 0]
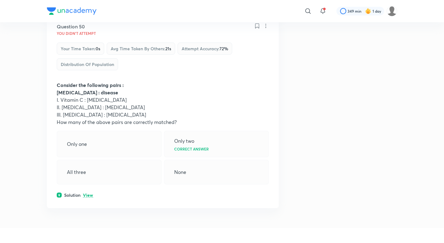
click at [85, 193] on p "View" at bounding box center [88, 195] width 10 height 5
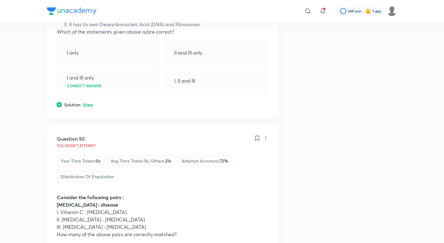
scroll to position [9487, 0]
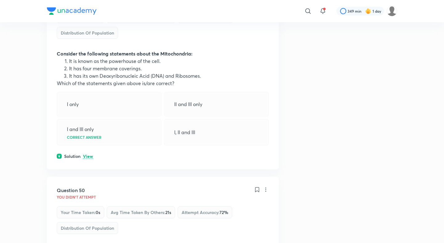
click at [87, 160] on div "Question 49 You didn't Attempt Your time taken : 0s Avg time taken by others : …" at bounding box center [163, 76] width 232 height 188
click at [88, 157] on p "View" at bounding box center [88, 156] width 10 height 5
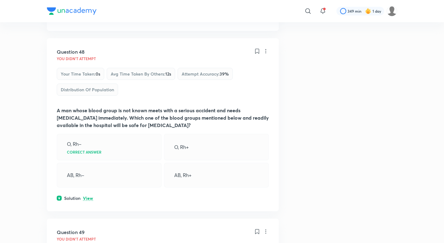
scroll to position [9231, 0]
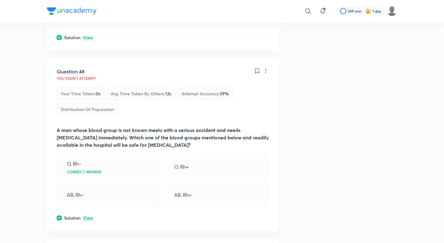
click at [85, 217] on p "View" at bounding box center [88, 218] width 10 height 5
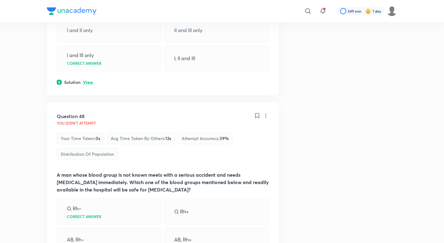
scroll to position [9083, 0]
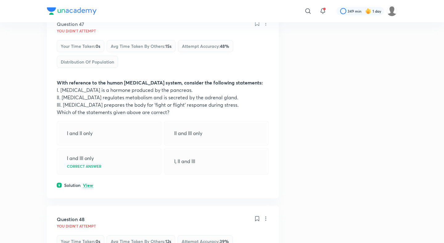
click at [87, 186] on p "View" at bounding box center [88, 185] width 10 height 5
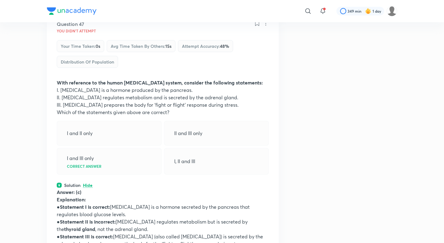
scroll to position [8968, 0]
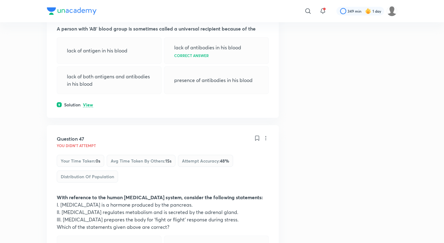
click at [89, 103] on p "View" at bounding box center [88, 105] width 10 height 5
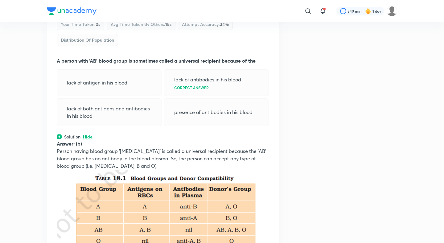
scroll to position [8835, 0]
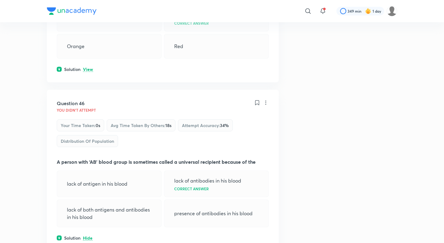
click at [89, 69] on p "View" at bounding box center [88, 69] width 10 height 5
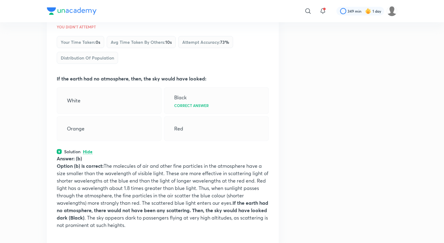
scroll to position [8714, 0]
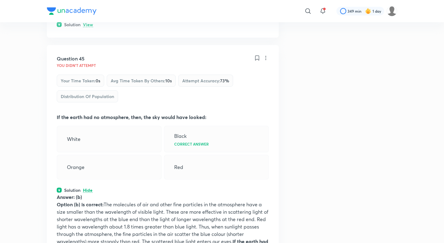
click at [88, 23] on p "View" at bounding box center [88, 25] width 10 height 5
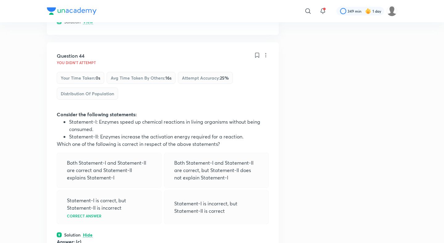
scroll to position [8464, 0]
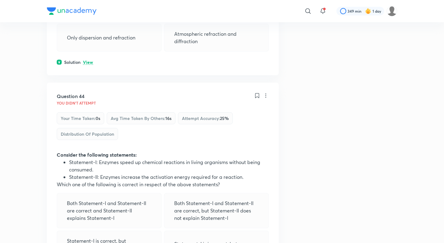
click at [88, 63] on p "View" at bounding box center [88, 62] width 10 height 5
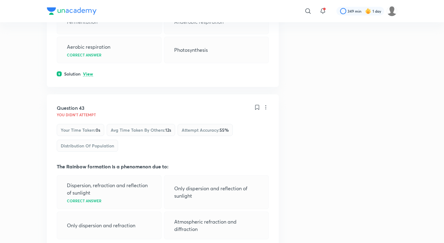
click at [88, 72] on p "View" at bounding box center [88, 74] width 10 height 5
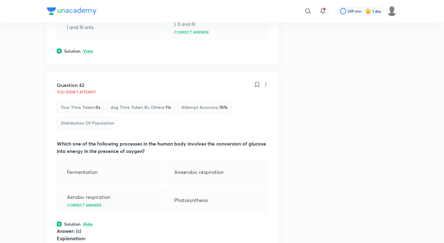
scroll to position [8090, 0]
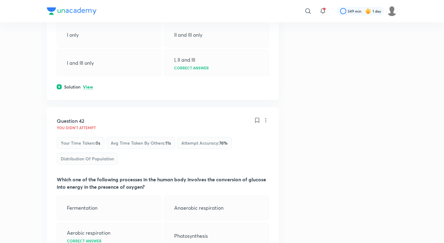
click at [88, 86] on p "View" at bounding box center [88, 87] width 10 height 5
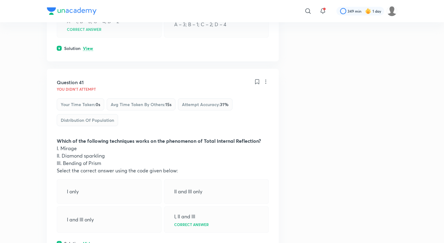
scroll to position [7926, 0]
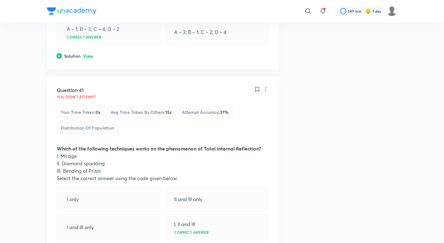
click at [91, 57] on p "View" at bounding box center [88, 56] width 10 height 5
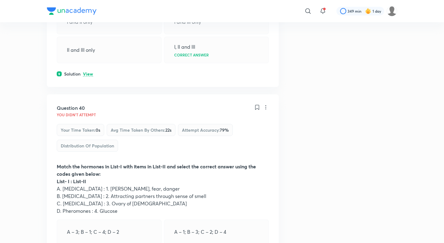
scroll to position [7694, 0]
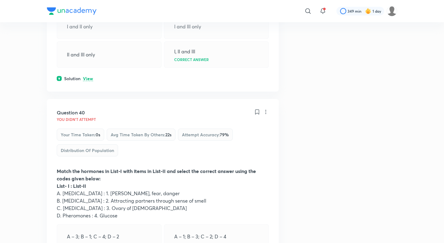
click at [89, 80] on p "View" at bounding box center [88, 78] width 10 height 5
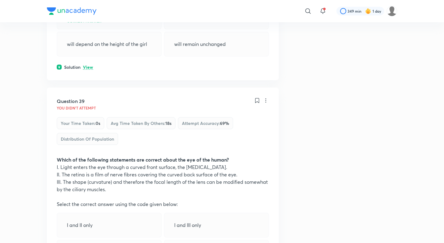
scroll to position [7444, 0]
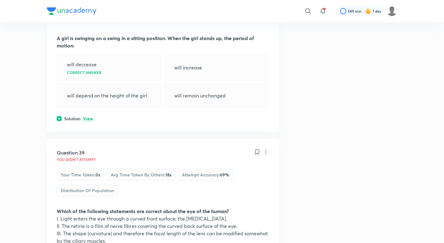
click at [87, 120] on p "View" at bounding box center [88, 119] width 10 height 5
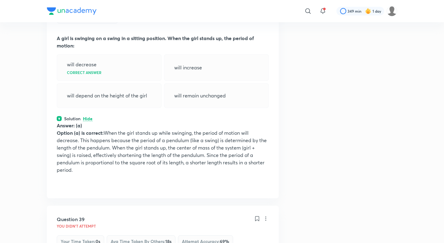
scroll to position [7281, 0]
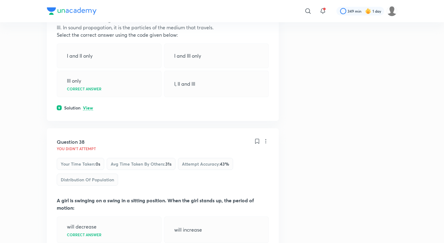
click at [88, 109] on p "View" at bounding box center [88, 108] width 10 height 5
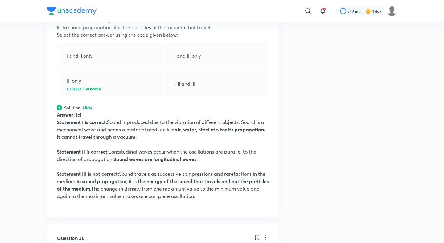
scroll to position [7132, 0]
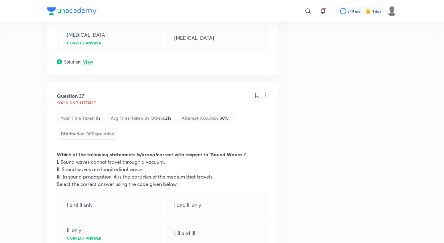
click at [89, 61] on p "View" at bounding box center [88, 62] width 10 height 5
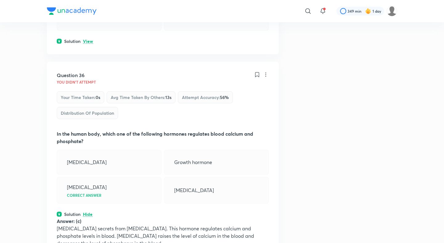
scroll to position [6921, 0]
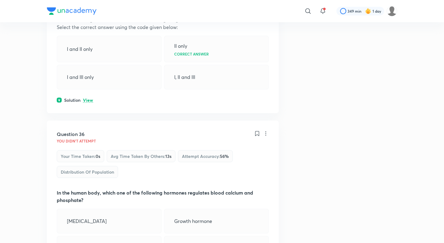
click at [88, 100] on p "View" at bounding box center [88, 100] width 10 height 5
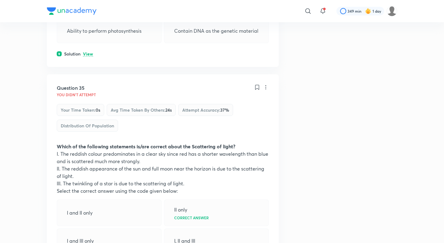
scroll to position [6746, 0]
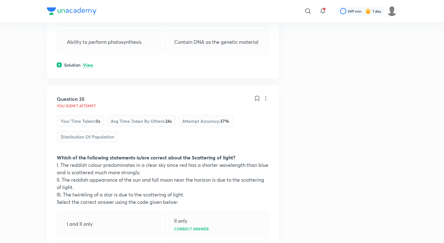
click at [88, 63] on p "View" at bounding box center [88, 65] width 10 height 5
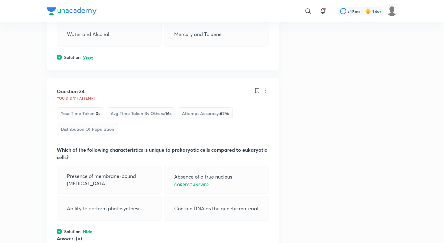
click at [89, 59] on p "View" at bounding box center [88, 57] width 10 height 5
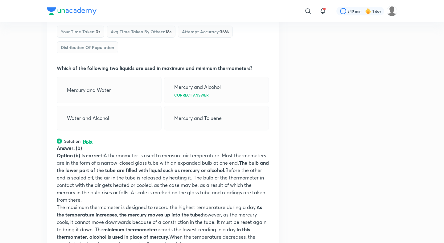
scroll to position [6377, 0]
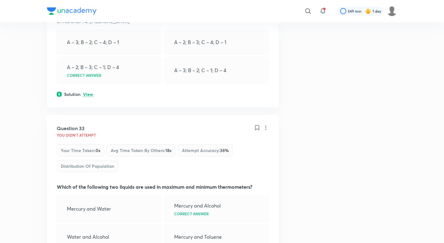
click at [91, 89] on div "Question 32 You didn't Attempt Your time taken : 0s Avg time taken by others : …" at bounding box center [163, 6] width 232 height 203
click at [88, 93] on p "View" at bounding box center [88, 94] width 10 height 5
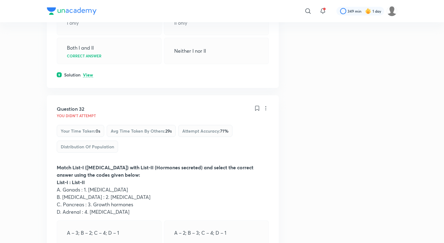
click at [91, 76] on p "View" at bounding box center [88, 75] width 10 height 5
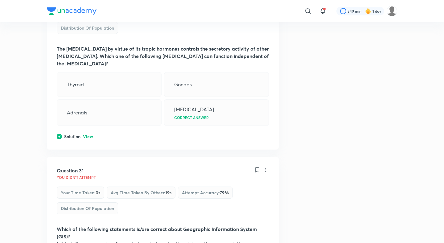
scroll to position [5901, 0]
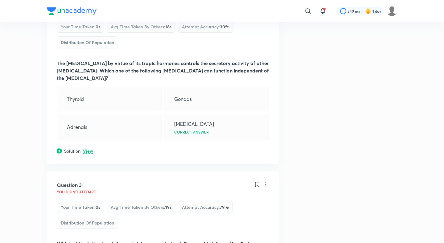
click at [89, 151] on p "View" at bounding box center [88, 151] width 10 height 5
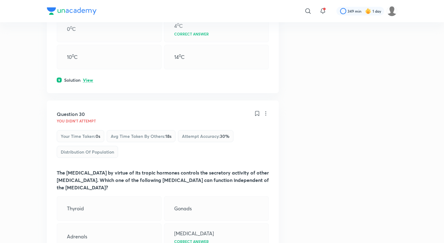
scroll to position [5738, 0]
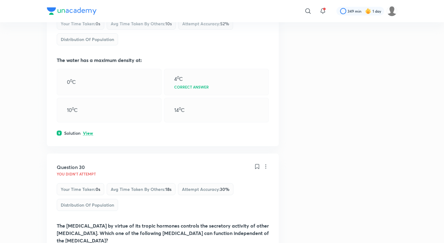
click at [89, 131] on p "View" at bounding box center [88, 133] width 10 height 5
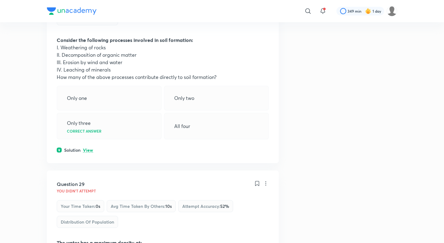
click at [89, 153] on p "View" at bounding box center [88, 150] width 10 height 5
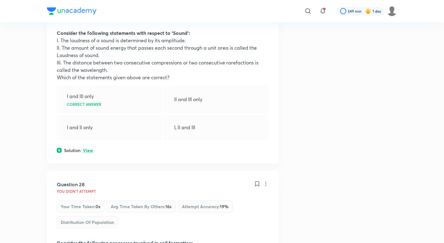
click at [89, 148] on p "View" at bounding box center [88, 150] width 10 height 5
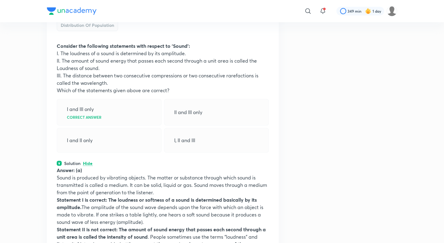
scroll to position [5191, 0]
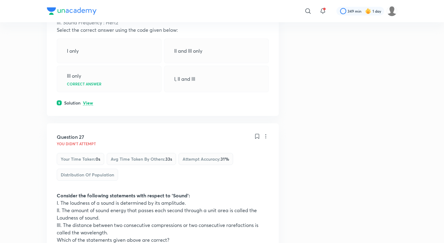
click at [88, 103] on p "View" at bounding box center [88, 103] width 10 height 5
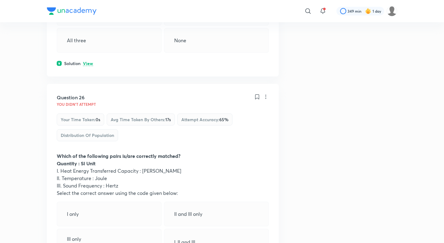
click at [90, 64] on p "View" at bounding box center [88, 63] width 10 height 5
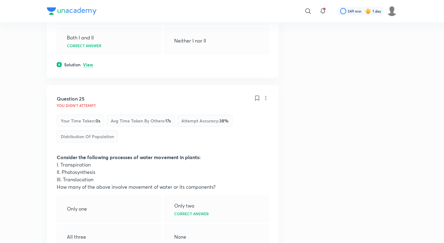
click at [90, 64] on p "View" at bounding box center [88, 65] width 10 height 5
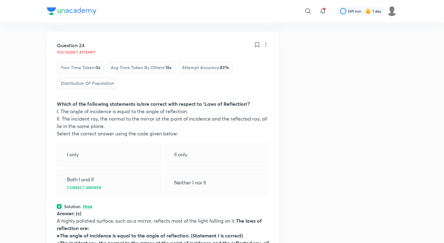
scroll to position [4643, 0]
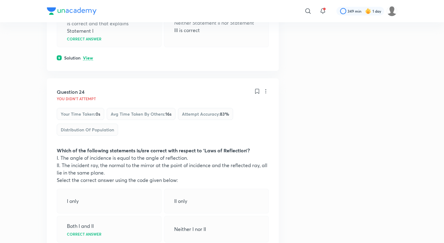
click at [90, 56] on p "View" at bounding box center [88, 58] width 10 height 5
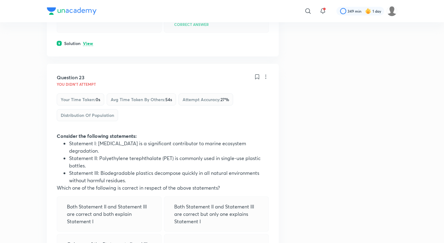
scroll to position [4397, 0]
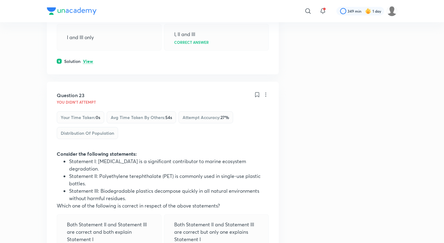
click at [87, 62] on p "View" at bounding box center [88, 61] width 10 height 5
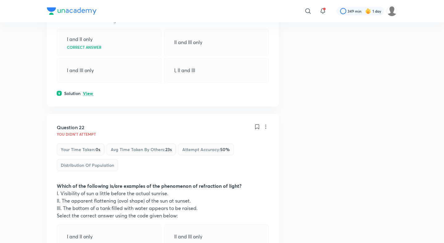
scroll to position [4159, 0]
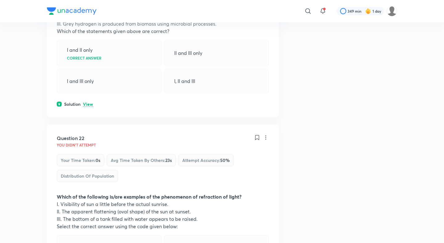
click at [88, 107] on div "Question 21 You didn't Attempt Your time taken : 0s Avg time taken by others : …" at bounding box center [163, 23] width 232 height 188
click at [88, 104] on p "View" at bounding box center [88, 104] width 10 height 5
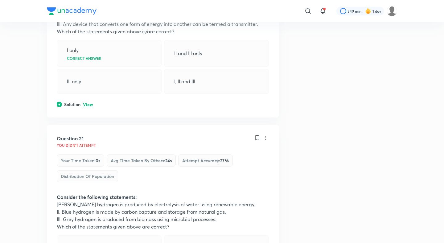
click at [88, 103] on p "View" at bounding box center [88, 104] width 10 height 5
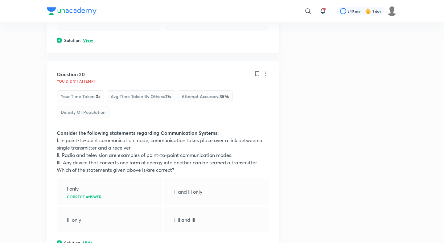
scroll to position [3778, 0]
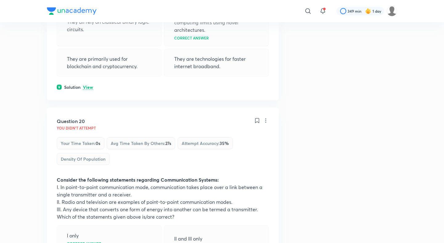
click at [88, 89] on p "View" at bounding box center [88, 87] width 10 height 5
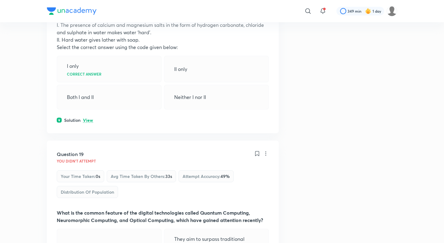
click at [88, 120] on p "View" at bounding box center [88, 120] width 10 height 5
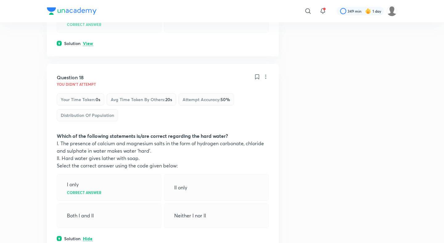
scroll to position [3357, 0]
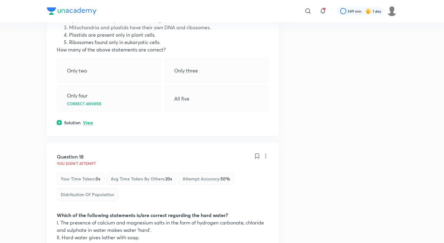
click at [88, 121] on p "View" at bounding box center [88, 123] width 10 height 5
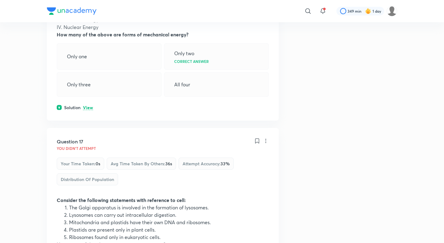
click at [90, 107] on p "View" at bounding box center [88, 107] width 10 height 5
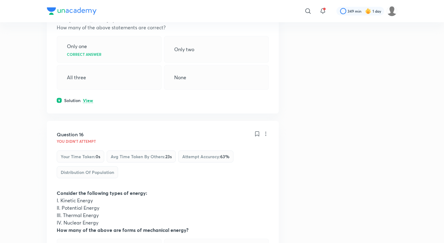
click at [89, 100] on p "View" at bounding box center [88, 100] width 10 height 5
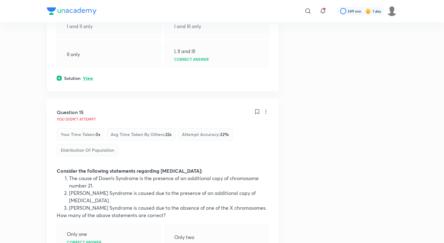
scroll to position [2761, 0]
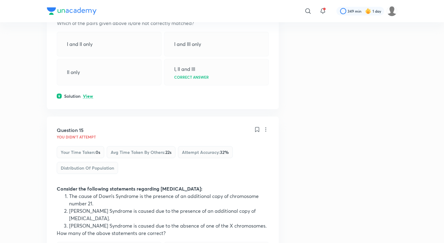
click at [88, 95] on p "View" at bounding box center [88, 96] width 10 height 5
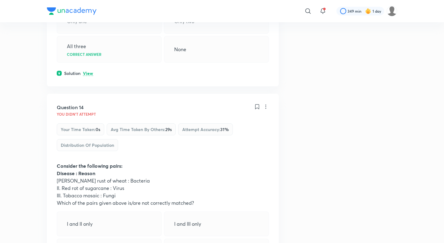
click at [88, 75] on p "View" at bounding box center [88, 73] width 10 height 5
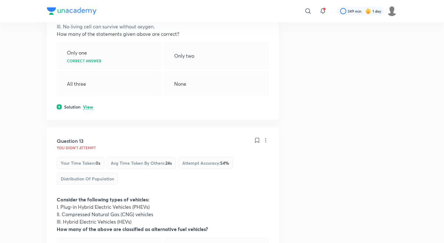
click at [85, 106] on p "View" at bounding box center [88, 107] width 10 height 5
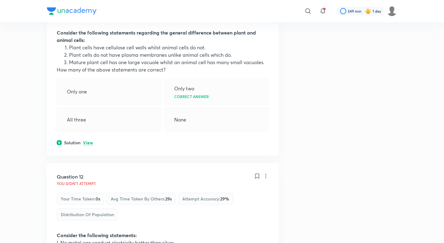
click at [88, 141] on p "View" at bounding box center [88, 143] width 10 height 5
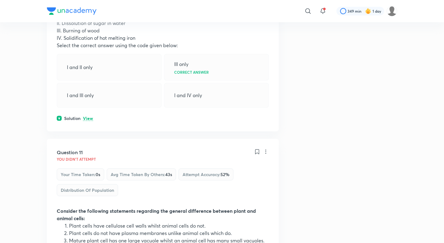
scroll to position [1935, 0]
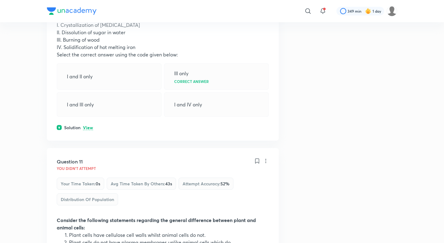
click at [88, 129] on p "View" at bounding box center [88, 127] width 10 height 5
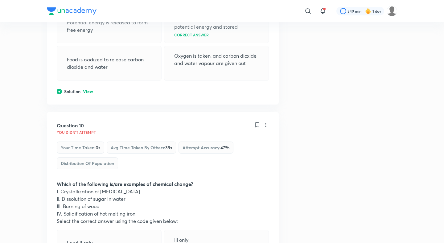
scroll to position [1756, 0]
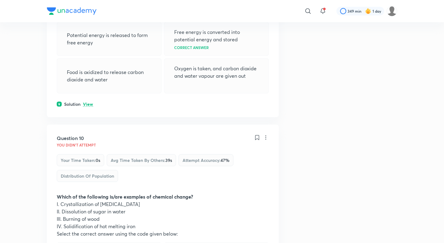
click at [86, 107] on div "Solution View" at bounding box center [163, 104] width 212 height 6
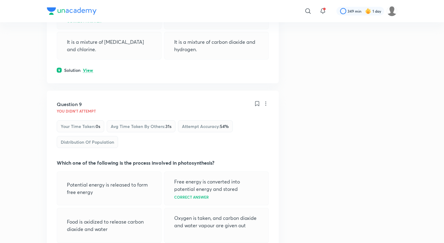
scroll to position [1547, 0]
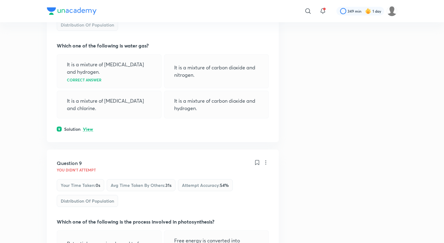
click at [89, 133] on div "Question 8 You didn't Attempt Your time taken : 0s Avg time taken by others : 2…" at bounding box center [163, 57] width 232 height 169
click at [88, 128] on p "View" at bounding box center [88, 129] width 10 height 5
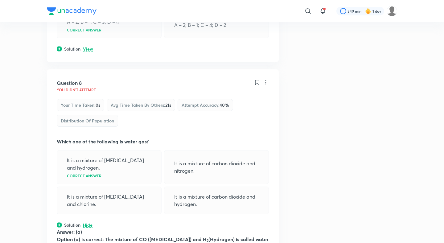
scroll to position [1426, 0]
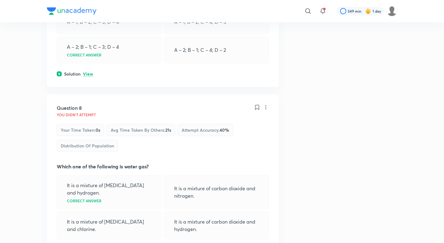
click at [91, 74] on p "View" at bounding box center [88, 74] width 10 height 5
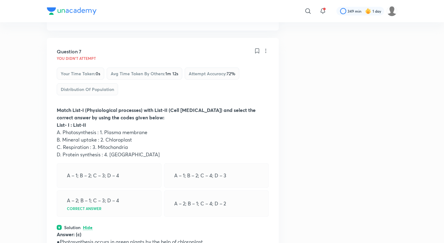
scroll to position [1214, 0]
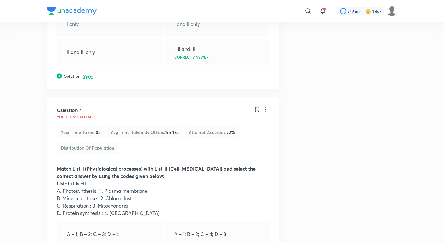
click at [91, 74] on p "View" at bounding box center [88, 76] width 10 height 5
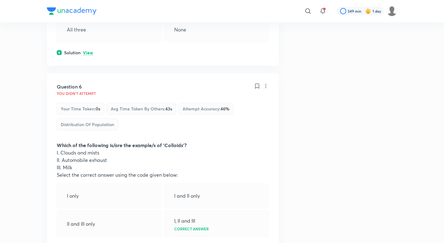
click at [90, 52] on p "View" at bounding box center [88, 53] width 10 height 5
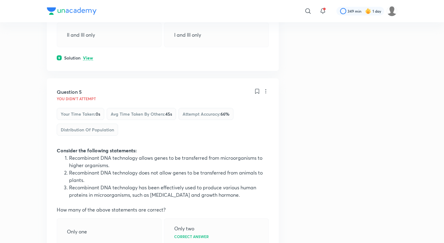
click at [89, 56] on p "View" at bounding box center [88, 58] width 10 height 5
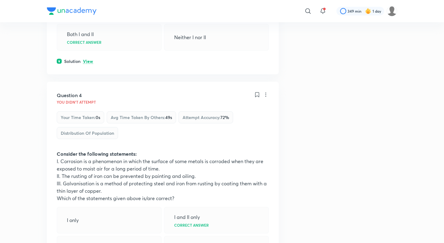
click at [89, 59] on p "View" at bounding box center [88, 61] width 10 height 5
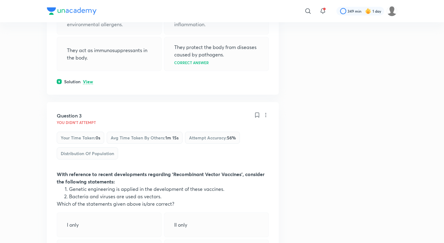
scroll to position [379, 0]
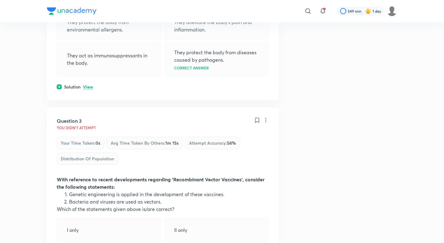
click at [87, 82] on div "Question 2 You didn't Attempt Your time taken : 0s Avg time taken by others : 1…" at bounding box center [163, 12] width 232 height 176
click at [87, 85] on p "View" at bounding box center [88, 87] width 10 height 5
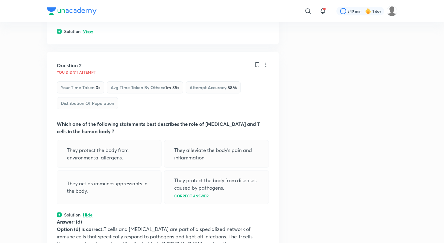
scroll to position [203, 0]
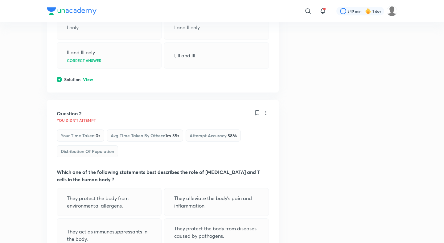
click at [88, 80] on p "View" at bounding box center [88, 79] width 10 height 5
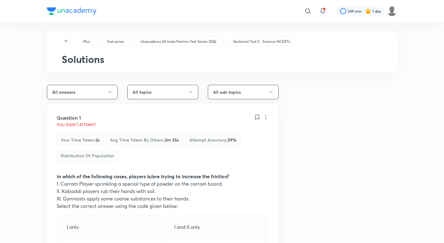
scroll to position [0, 0]
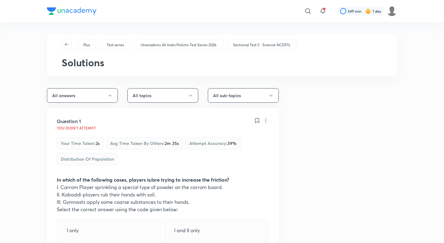
click at [178, 44] on p "Unacademy All India Prelims Test Series 2026" at bounding box center [179, 45] width 76 height 6
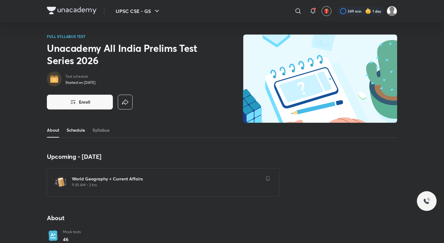
click at [76, 129] on link "Schedule" at bounding box center [76, 130] width 18 height 15
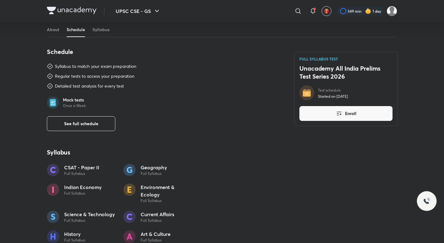
scroll to position [318, 0]
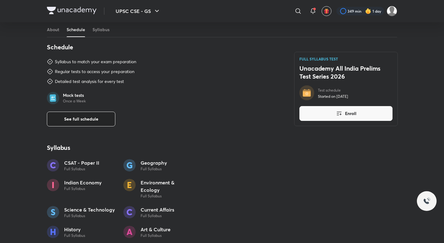
click at [80, 114] on button "See full schedule" at bounding box center [81, 119] width 68 height 15
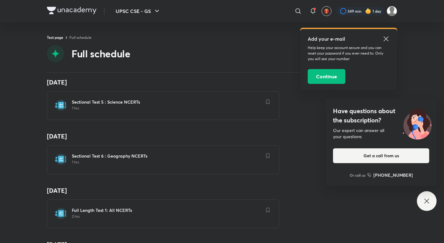
scroll to position [272, 0]
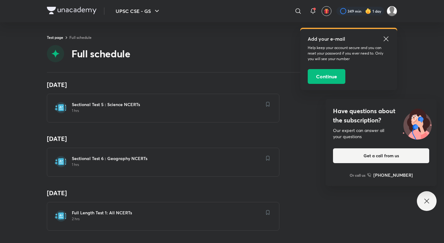
click at [88, 211] on h6 "Full Length Test 1: All NCERTs" at bounding box center [167, 213] width 190 height 6
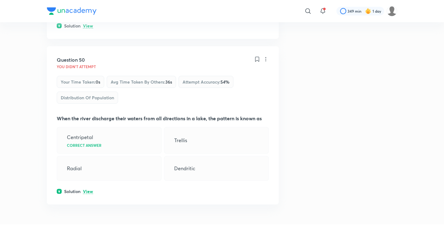
scroll to position [9584, 0]
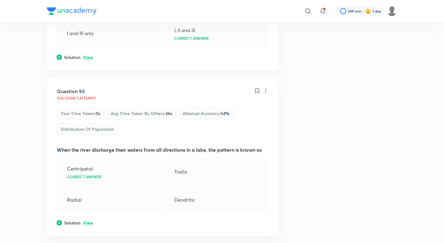
click at [88, 221] on p "View" at bounding box center [88, 223] width 10 height 5
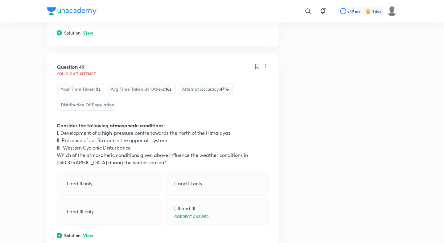
click at [91, 233] on p "View" at bounding box center [88, 235] width 10 height 5
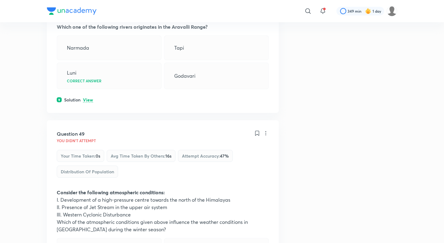
scroll to position [9298, 0]
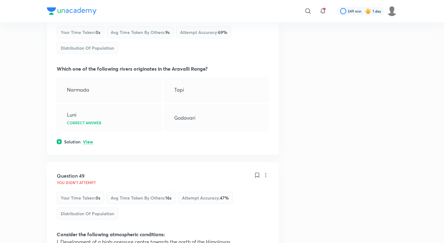
click at [89, 76] on div "Question 48 You didn't Attempt Your time taken : 0s Avg time taken by others : …" at bounding box center [163, 76] width 232 height 158
click at [90, 140] on p "View" at bounding box center [88, 142] width 10 height 5
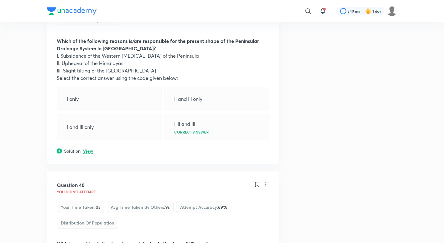
click at [88, 149] on p "View" at bounding box center [88, 151] width 10 height 5
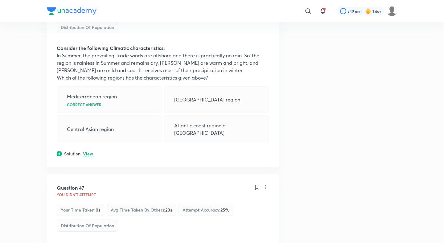
click at [88, 152] on p "View" at bounding box center [88, 154] width 10 height 5
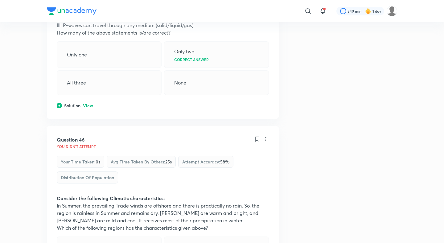
scroll to position [8764, 0]
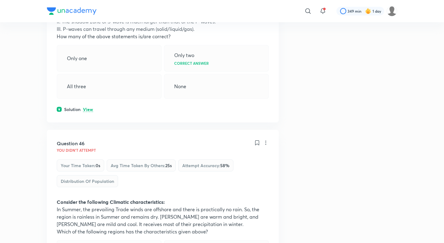
click at [89, 107] on p "View" at bounding box center [88, 109] width 10 height 5
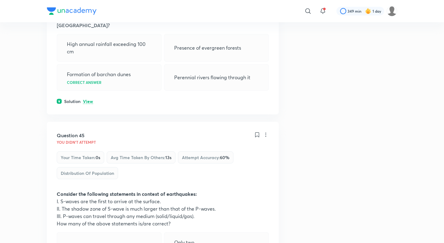
scroll to position [8531, 0]
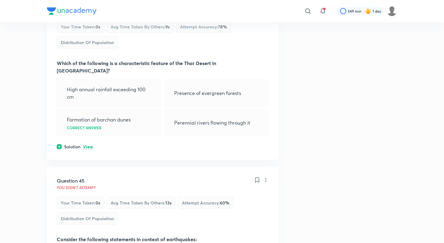
click at [88, 145] on p "View" at bounding box center [88, 147] width 10 height 5
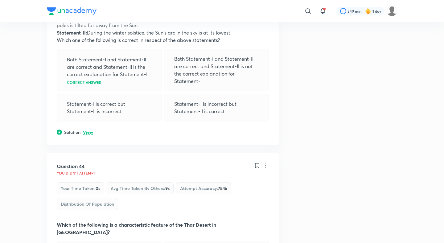
scroll to position [8335, 0]
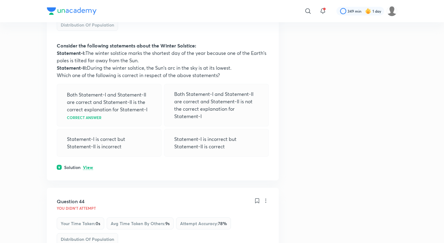
click at [89, 165] on p "View" at bounding box center [88, 167] width 10 height 5
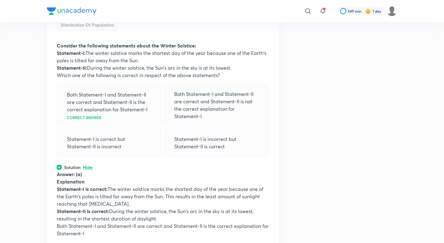
scroll to position [8139, 0]
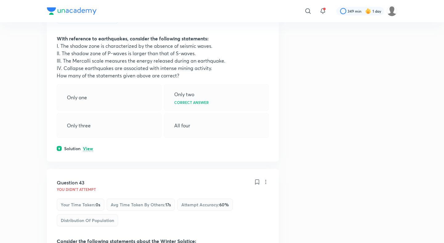
click at [88, 146] on p "View" at bounding box center [88, 148] width 10 height 5
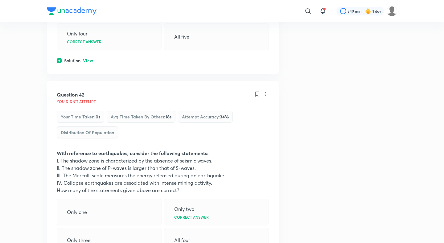
scroll to position [7952, 0]
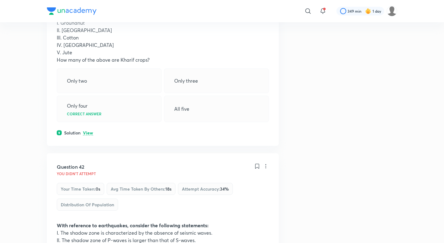
click at [91, 129] on div "Solution View" at bounding box center [163, 132] width 212 height 6
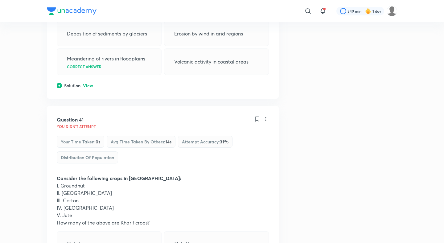
scroll to position [7718, 0]
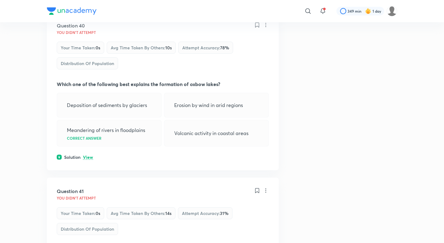
click at [87, 155] on p "View" at bounding box center [88, 157] width 10 height 5
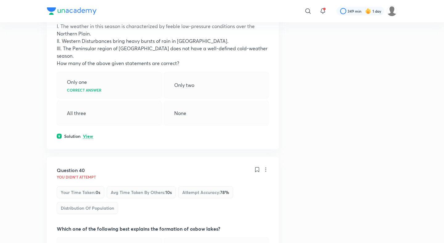
scroll to position [7528, 0]
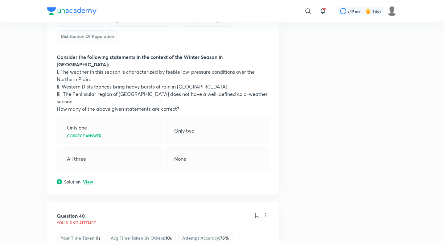
click at [88, 180] on p "View" at bounding box center [88, 182] width 10 height 5
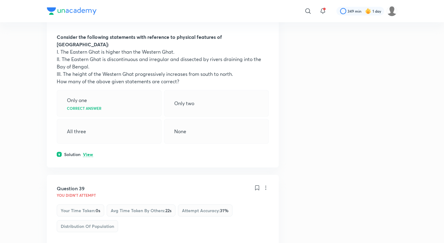
click at [88, 152] on p "View" at bounding box center [88, 154] width 10 height 5
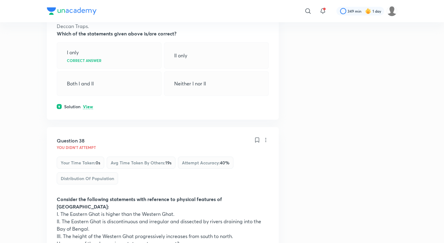
click at [88, 104] on p "View" at bounding box center [88, 106] width 10 height 5
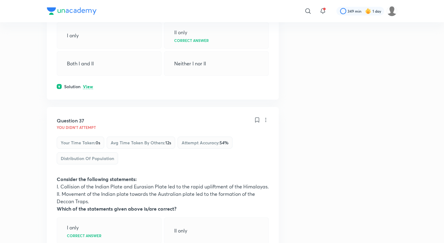
scroll to position [6982, 0]
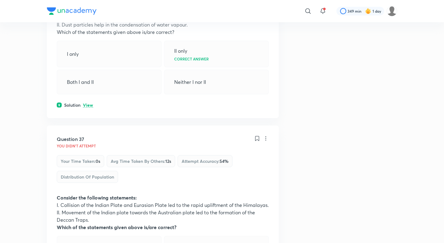
click at [88, 103] on p "View" at bounding box center [88, 105] width 10 height 5
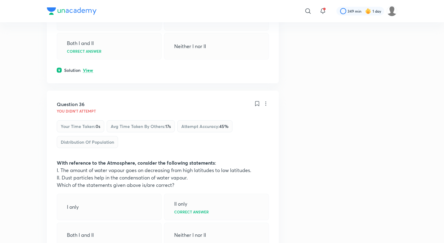
click at [90, 68] on p "View" at bounding box center [88, 70] width 10 height 5
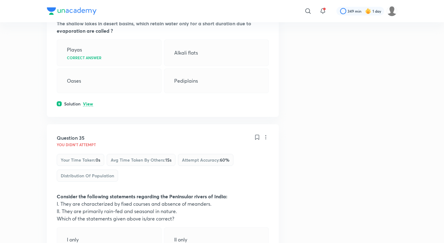
click at [89, 102] on p "View" at bounding box center [88, 104] width 10 height 5
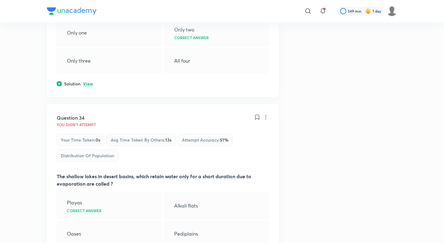
scroll to position [6450, 0]
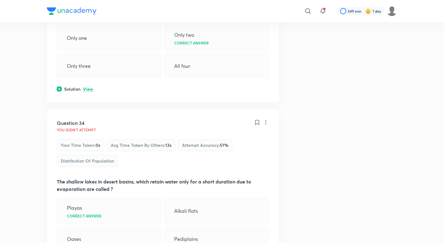
click at [87, 87] on p "View" at bounding box center [88, 89] width 10 height 5
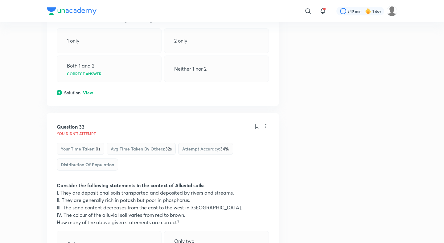
scroll to position [6204, 0]
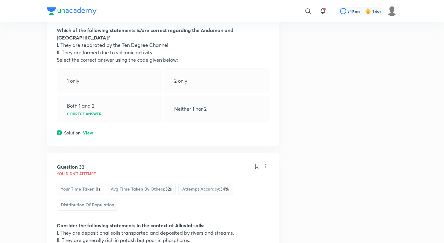
click at [82, 129] on div "Solution View" at bounding box center [163, 132] width 212 height 6
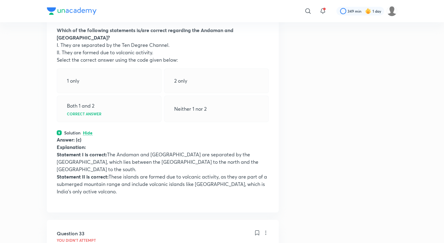
click at [86, 131] on p "Hide" at bounding box center [88, 133] width 10 height 5
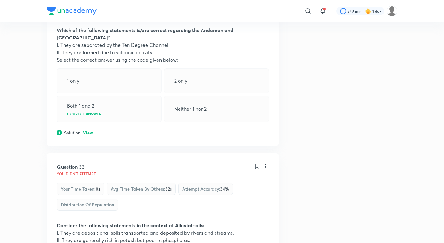
click at [86, 131] on p "View" at bounding box center [88, 133] width 10 height 5
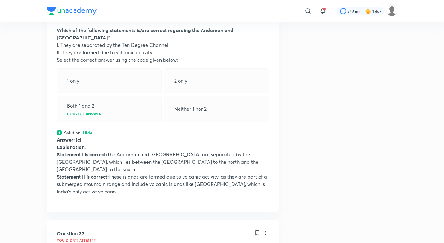
scroll to position [6041, 0]
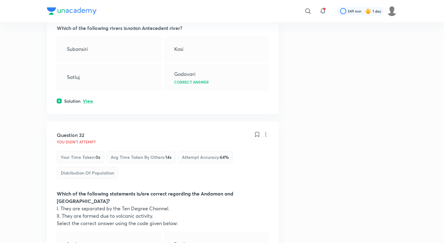
click at [91, 99] on p "View" at bounding box center [88, 101] width 10 height 5
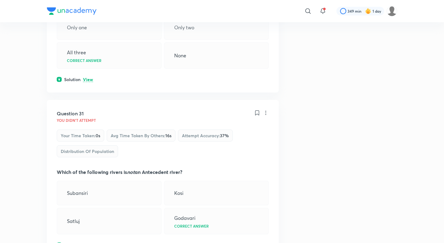
click at [89, 77] on p "View" at bounding box center [88, 79] width 10 height 5
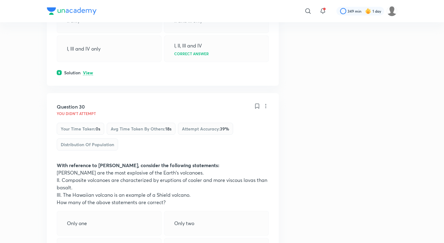
click at [89, 71] on p "View" at bounding box center [88, 73] width 10 height 5
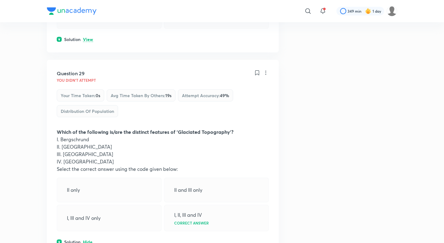
scroll to position [5494, 0]
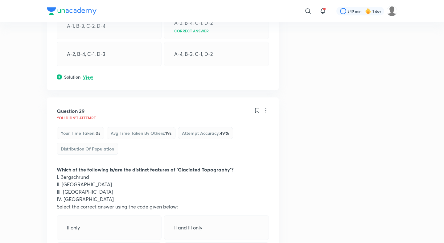
click at [89, 75] on p "View" at bounding box center [88, 77] width 10 height 5
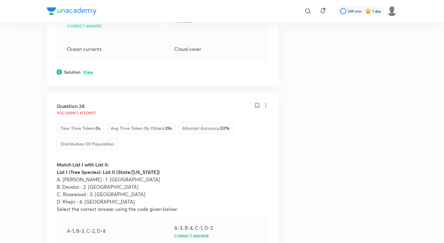
scroll to position [5278, 0]
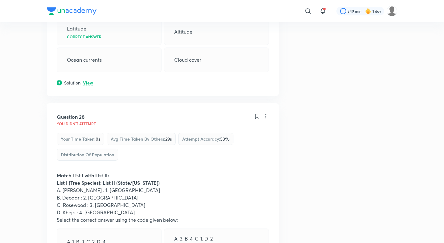
click at [87, 80] on div "Solution View" at bounding box center [163, 83] width 212 height 6
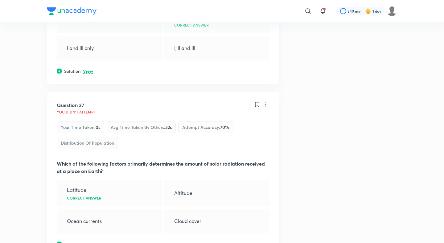
scroll to position [5103, 0]
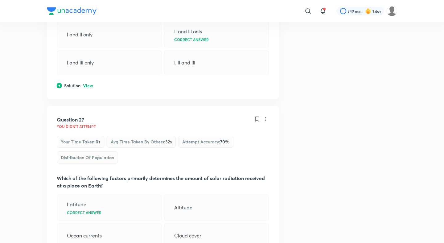
click at [87, 47] on div "Question 26 You didn't Attempt Your time taken : 0s Avg time taken by others : …" at bounding box center [163, 5] width 232 height 188
click at [87, 84] on p "View" at bounding box center [88, 86] width 10 height 5
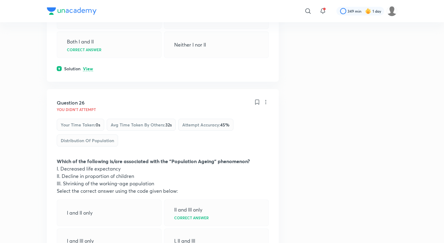
click at [87, 67] on p "View" at bounding box center [88, 69] width 10 height 5
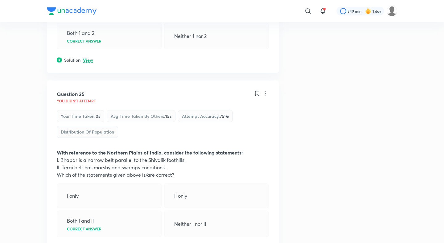
click at [87, 58] on p "View" at bounding box center [88, 60] width 10 height 5
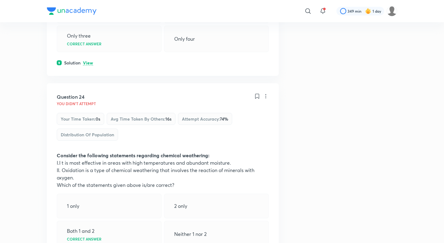
click at [88, 61] on p "View" at bounding box center [88, 63] width 10 height 5
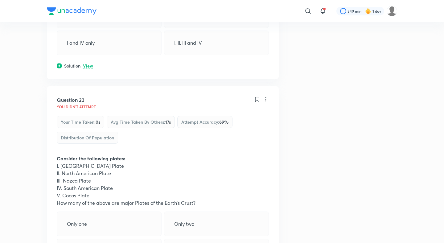
scroll to position [4316, 0]
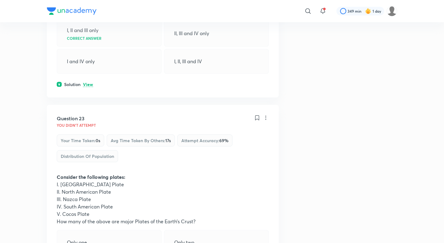
click at [88, 82] on p "View" at bounding box center [88, 84] width 10 height 5
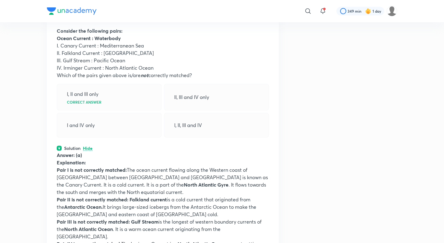
scroll to position [4110, 0]
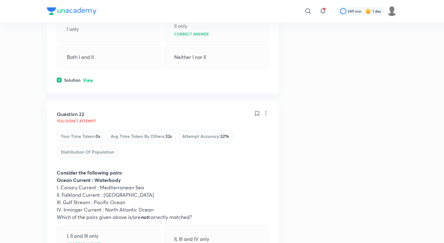
click at [88, 78] on p "View" at bounding box center [88, 80] width 10 height 5
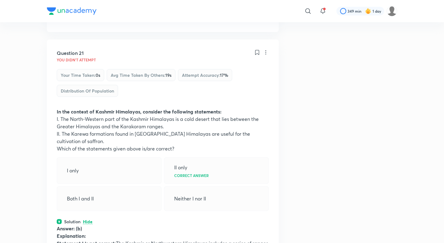
scroll to position [3936, 0]
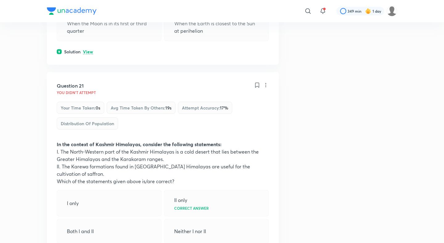
click at [91, 50] on p "View" at bounding box center [88, 52] width 10 height 5
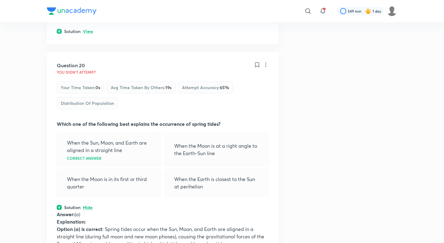
scroll to position [3719, 0]
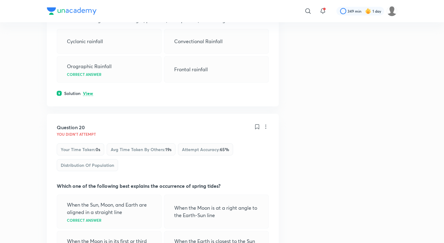
click at [90, 91] on p "View" at bounding box center [88, 93] width 10 height 5
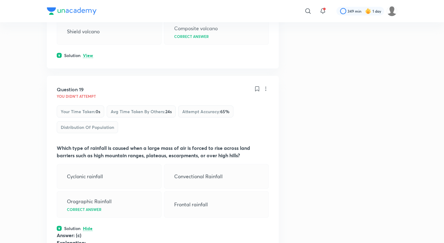
scroll to position [3535, 0]
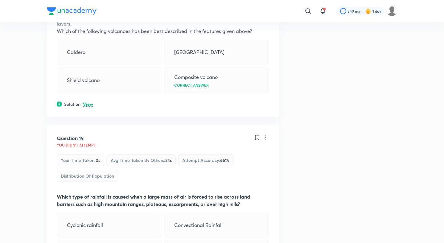
click at [87, 83] on div "Question 18 You didn't Attempt Your time taken : 0s Avg time taken by others : …" at bounding box center [163, 19] width 232 height 195
click at [87, 102] on p "View" at bounding box center [88, 104] width 10 height 5
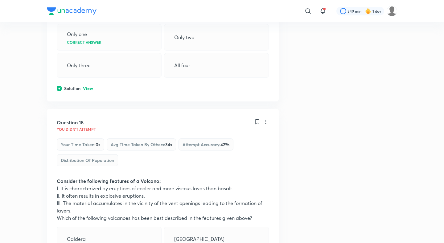
click at [87, 86] on p "View" at bounding box center [88, 88] width 10 height 5
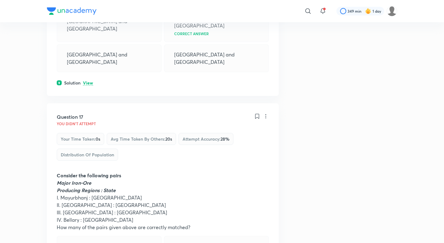
click at [88, 81] on p "View" at bounding box center [88, 83] width 10 height 5
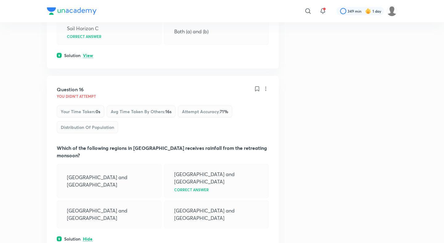
scroll to position [2940, 0]
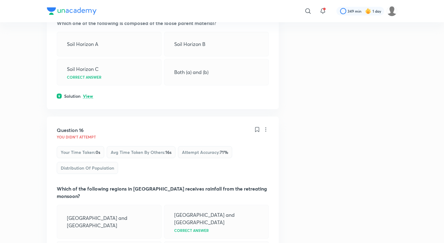
click at [88, 84] on div "Question 15 You didn't Attempt Your time taken : 0s Avg time taken by others : …" at bounding box center [163, 30] width 232 height 158
click at [88, 94] on p "View" at bounding box center [88, 96] width 10 height 5
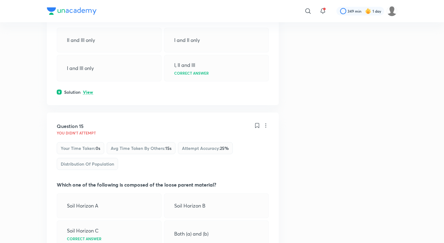
scroll to position [2775, 0]
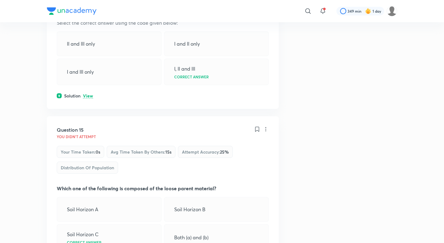
click at [88, 94] on p "View" at bounding box center [88, 96] width 10 height 5
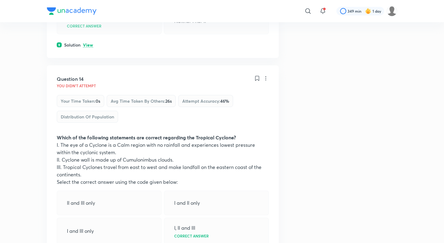
scroll to position [2588, 0]
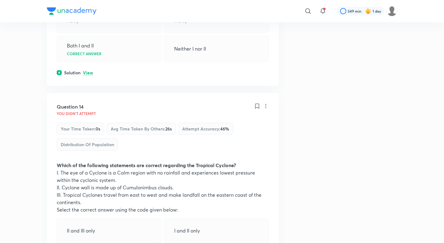
click at [92, 71] on p "View" at bounding box center [88, 73] width 10 height 5
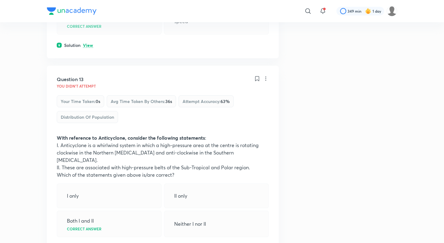
click at [87, 48] on p "View" at bounding box center [88, 45] width 10 height 5
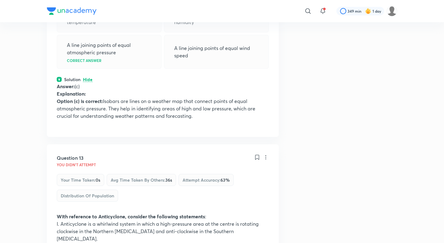
scroll to position [2215, 0]
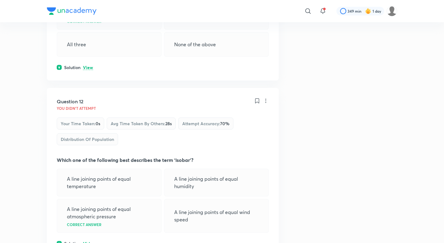
click at [88, 69] on p "View" at bounding box center [88, 67] width 10 height 5
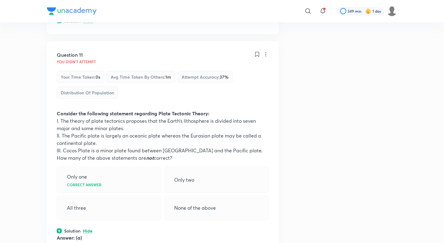
scroll to position [2040, 0]
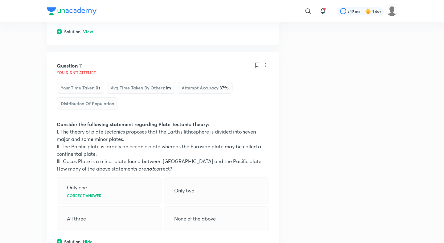
click at [89, 34] on p "View" at bounding box center [88, 32] width 10 height 5
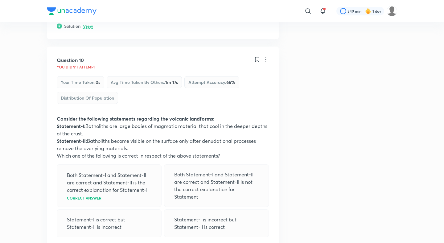
scroll to position [1798, 0]
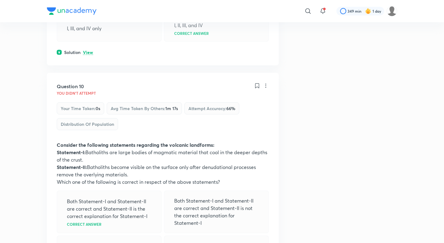
click at [88, 54] on p "View" at bounding box center [88, 52] width 10 height 5
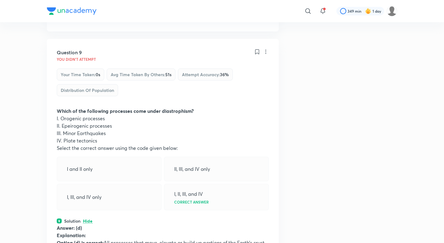
scroll to position [1587, 0]
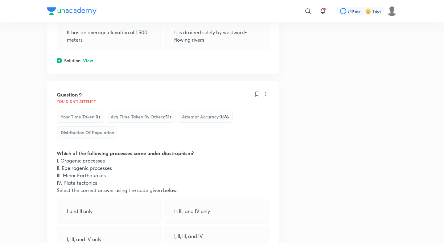
click at [88, 59] on p "View" at bounding box center [88, 61] width 10 height 5
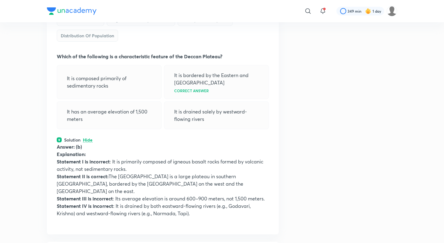
scroll to position [1401, 0]
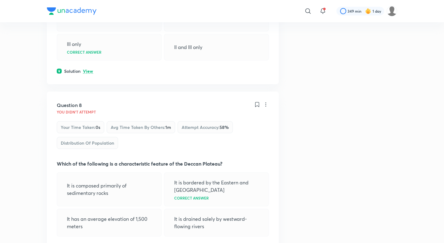
click at [88, 73] on p "View" at bounding box center [88, 71] width 10 height 5
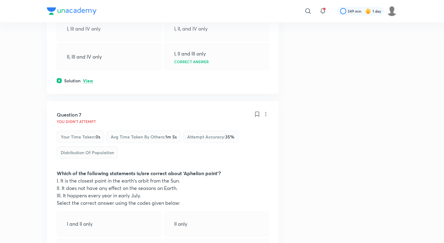
click at [88, 82] on p "View" at bounding box center [88, 81] width 10 height 5
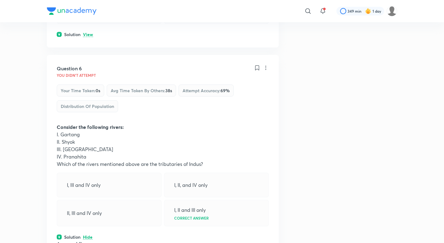
scroll to position [1017, 0]
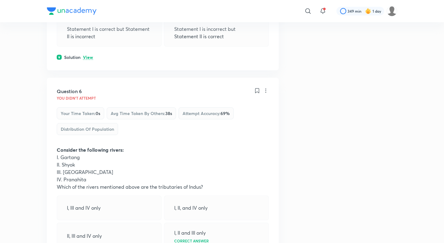
click at [92, 58] on p "View" at bounding box center [88, 57] width 10 height 5
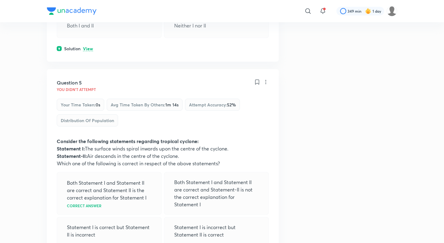
click at [91, 50] on p "View" at bounding box center [88, 49] width 10 height 5
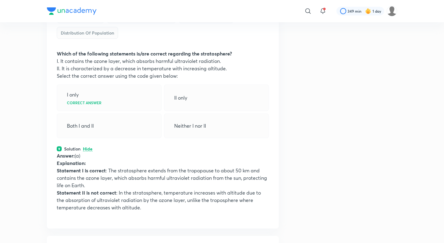
scroll to position [572, 0]
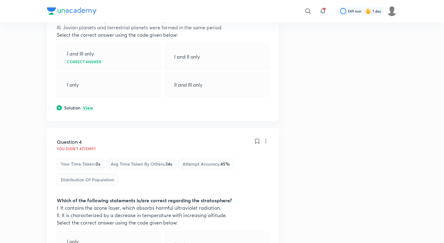
click at [88, 111] on div "Solution View" at bounding box center [163, 107] width 212 height 6
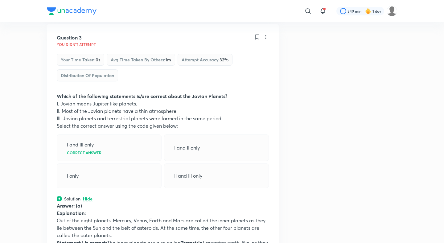
scroll to position [423, 0]
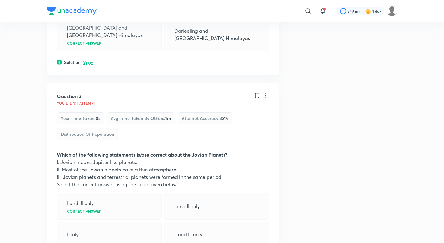
click at [92, 60] on p "View" at bounding box center [88, 62] width 10 height 5
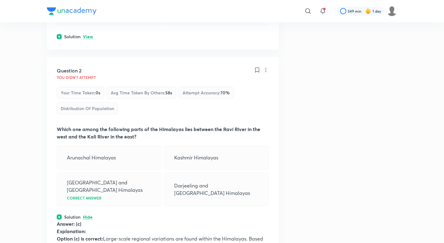
scroll to position [240, 0]
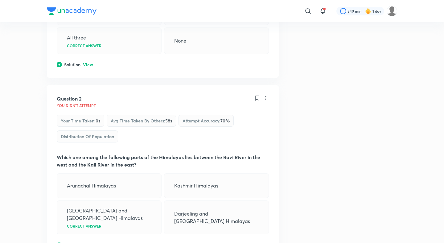
click at [88, 64] on p "View" at bounding box center [88, 65] width 10 height 5
